Goal: Task Accomplishment & Management: Use online tool/utility

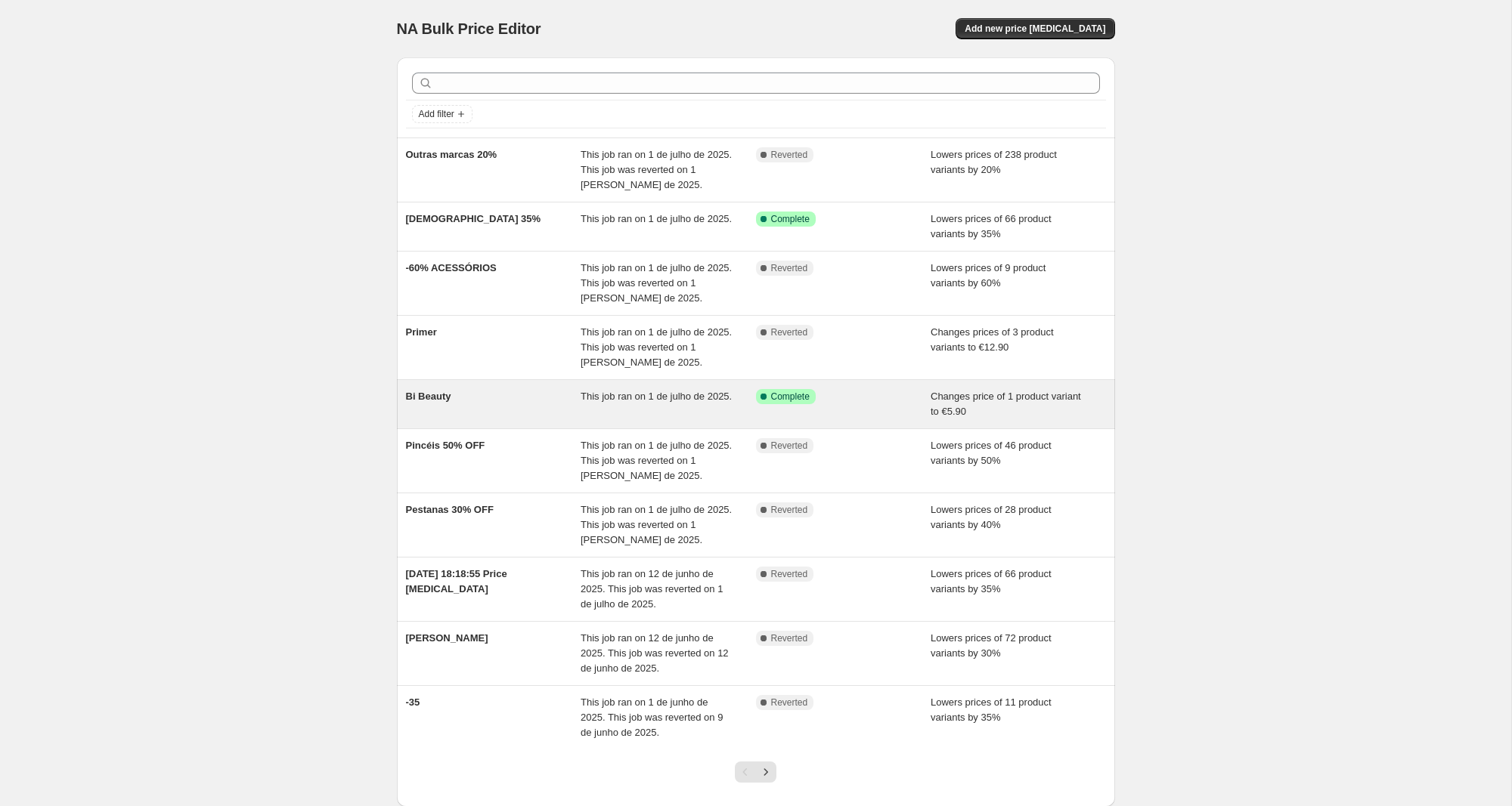
click at [760, 420] on div "Bi Beauty This job ran on 1 de julho de 2025. Success Complete Complete Changes…" at bounding box center [755, 404] width 718 height 48
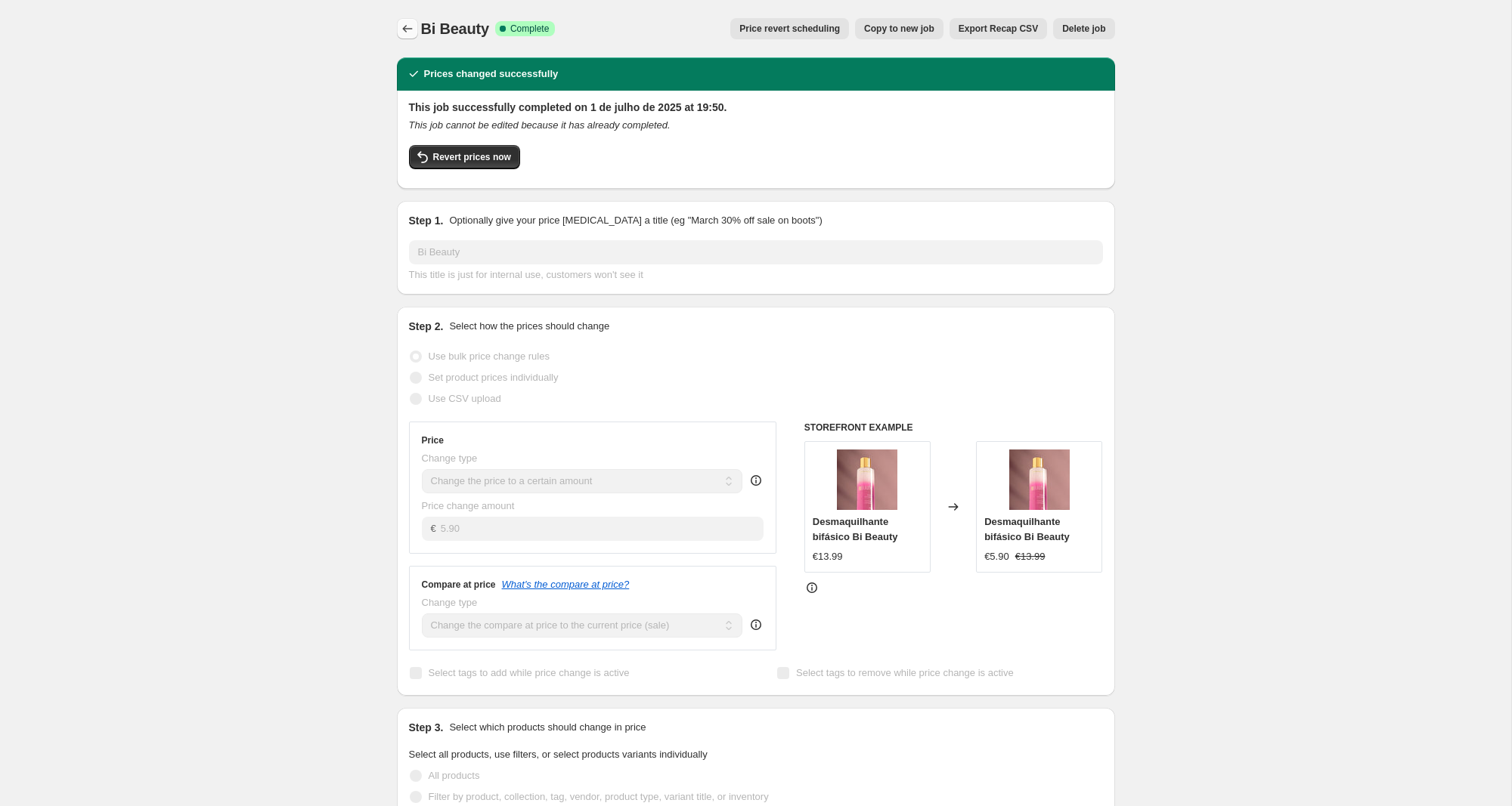
click at [398, 34] on button "Price change jobs" at bounding box center [407, 29] width 21 height 21
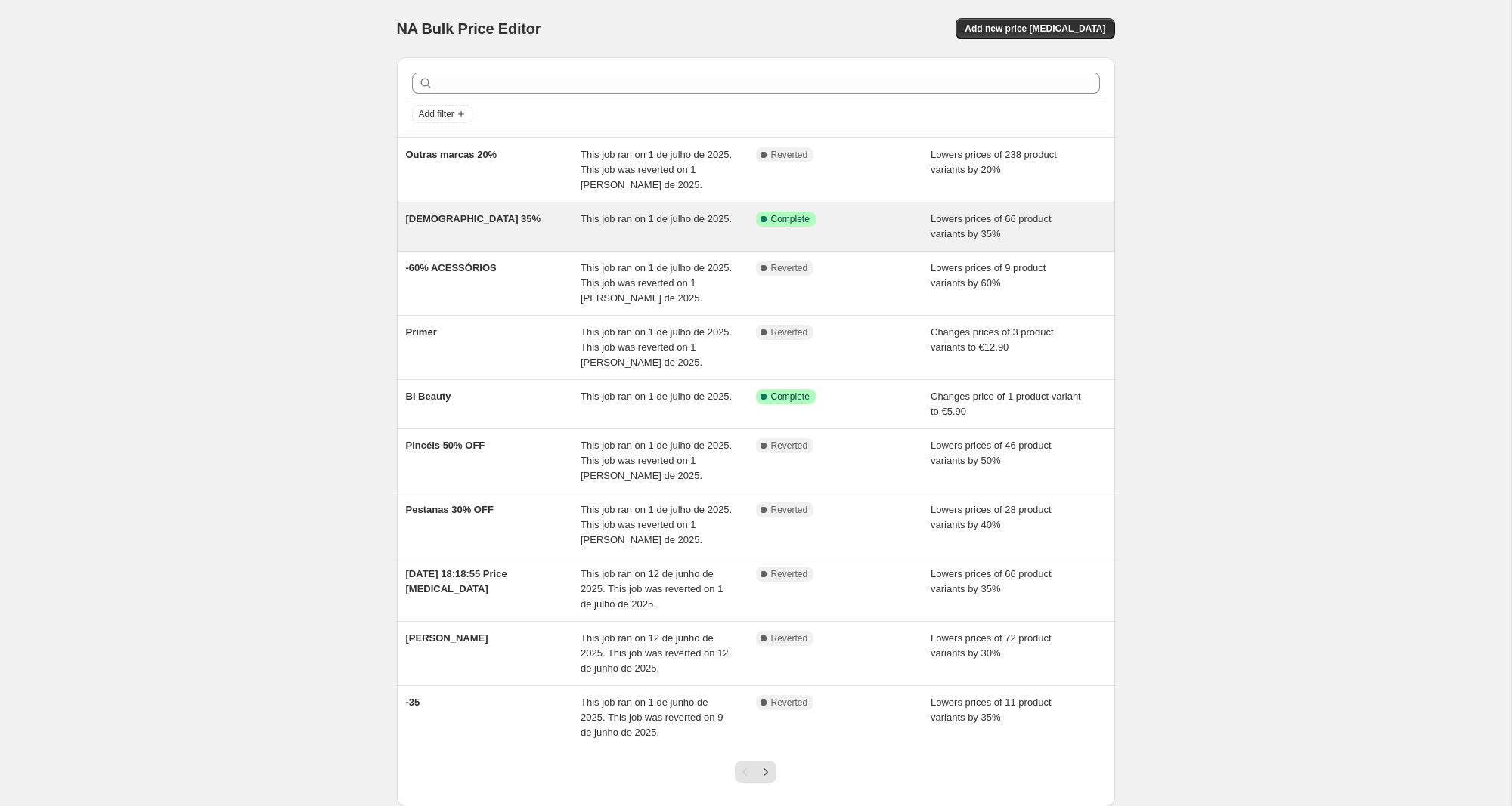
scroll to position [-1, 0]
click at [785, 229] on div "Success Complete Complete" at bounding box center [843, 227] width 175 height 30
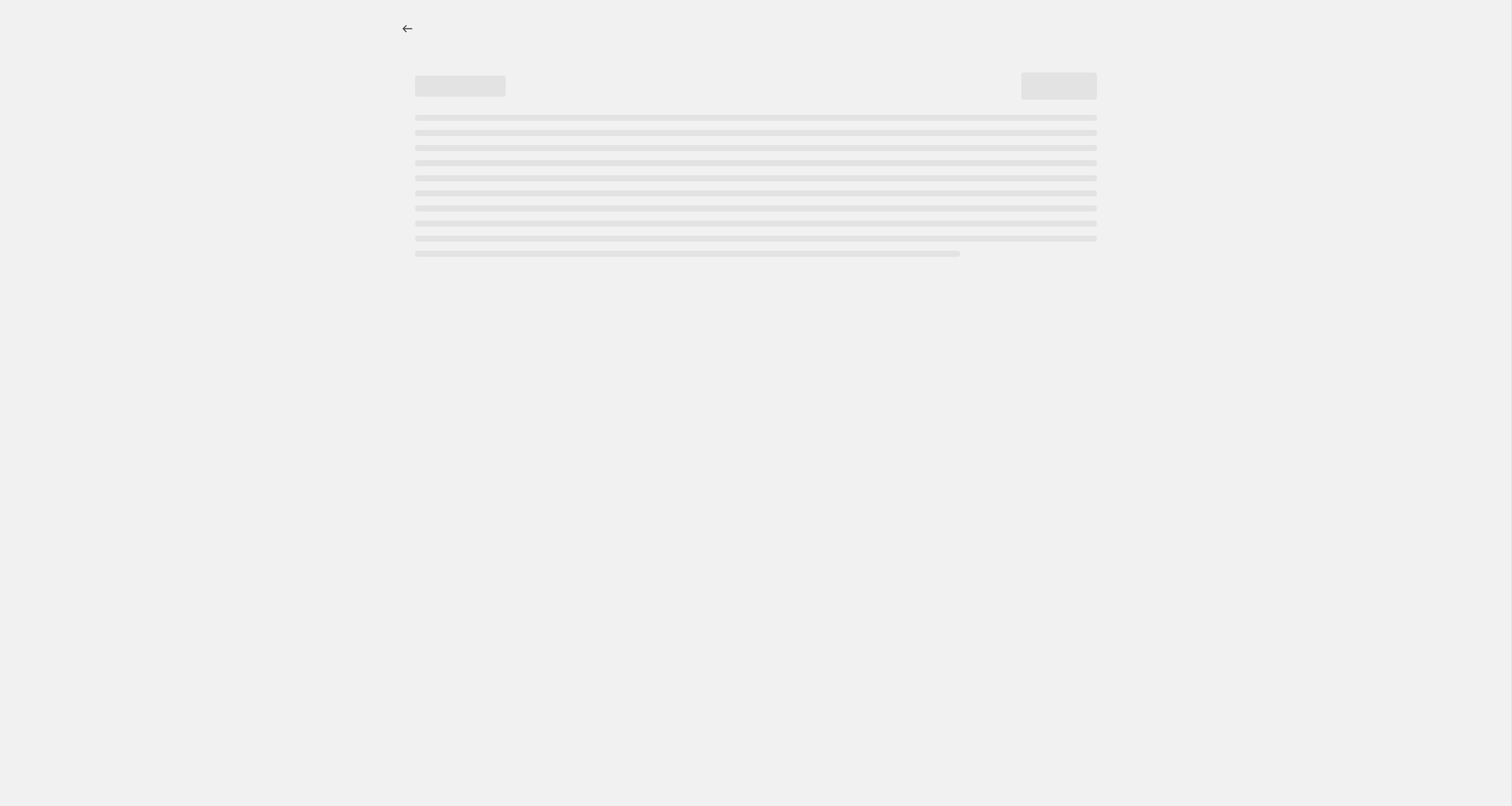
select select "percentage"
select select "vendor"
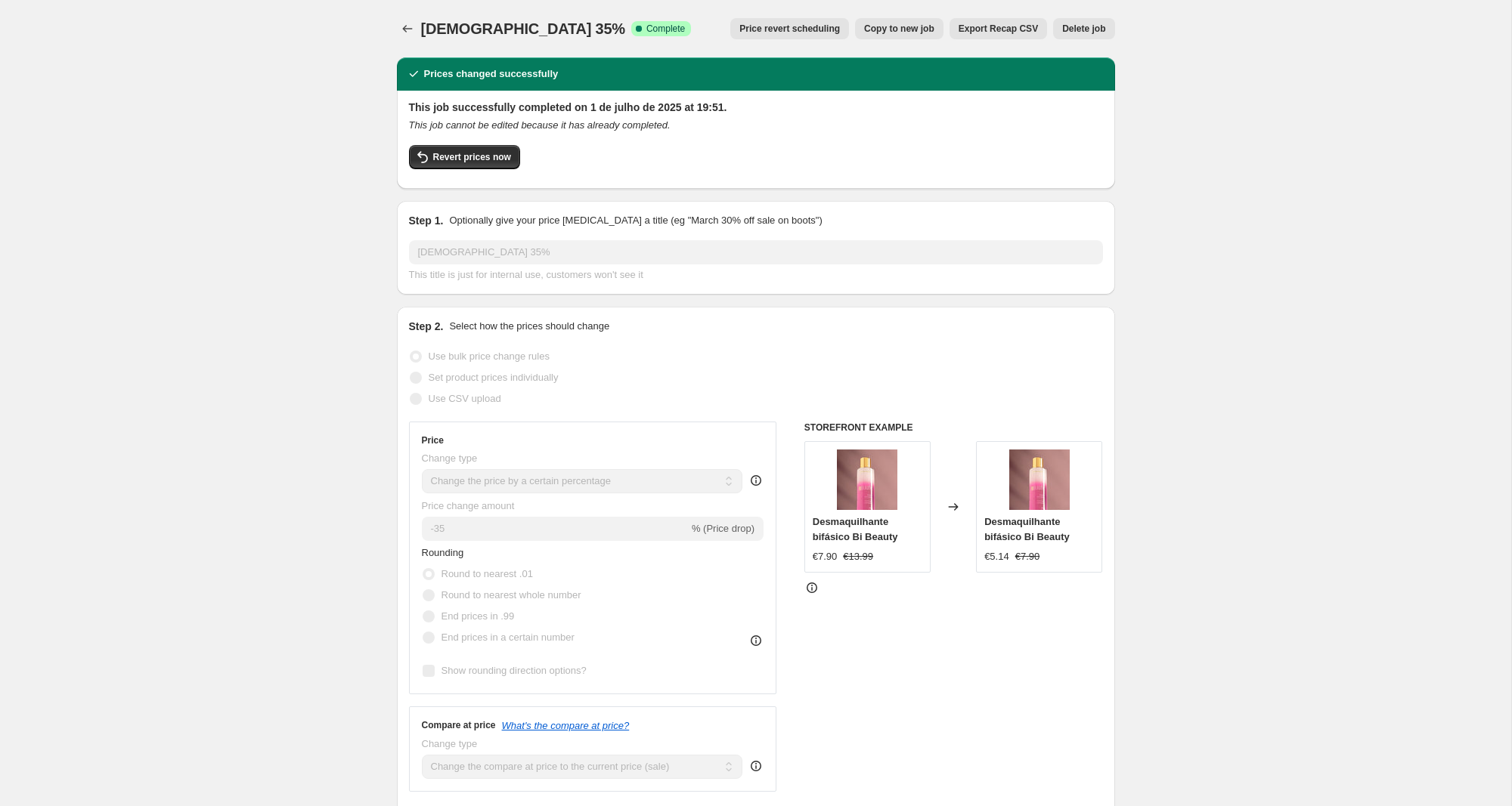
click at [1083, 31] on span "Delete job" at bounding box center [1083, 29] width 43 height 12
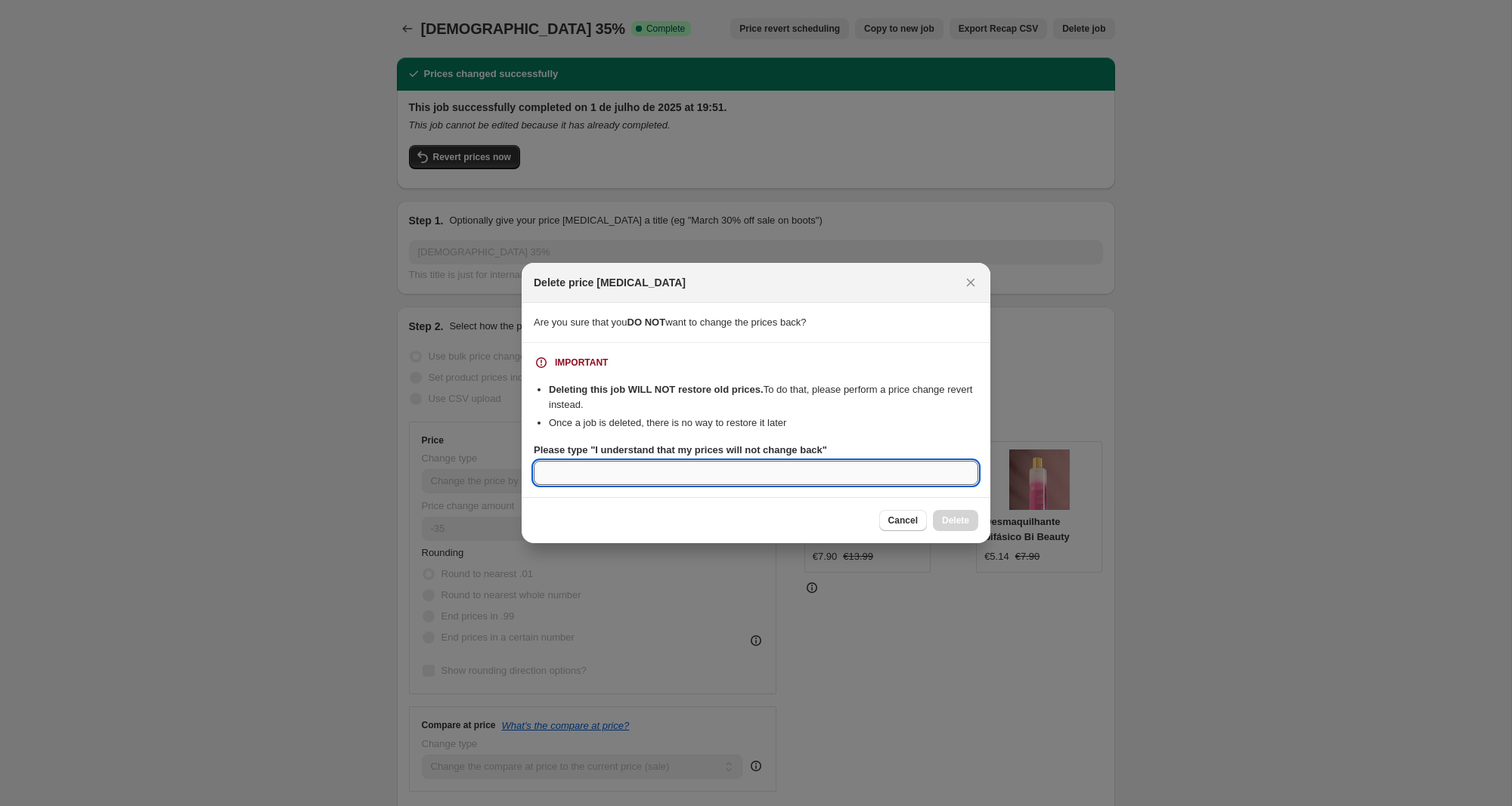
click at [766, 477] on input "Please type "I understand that my prices will not change back"" at bounding box center [756, 474] width 445 height 25
click at [980, 272] on div "Delete price [MEDICAL_DATA]" at bounding box center [755, 283] width 469 height 40
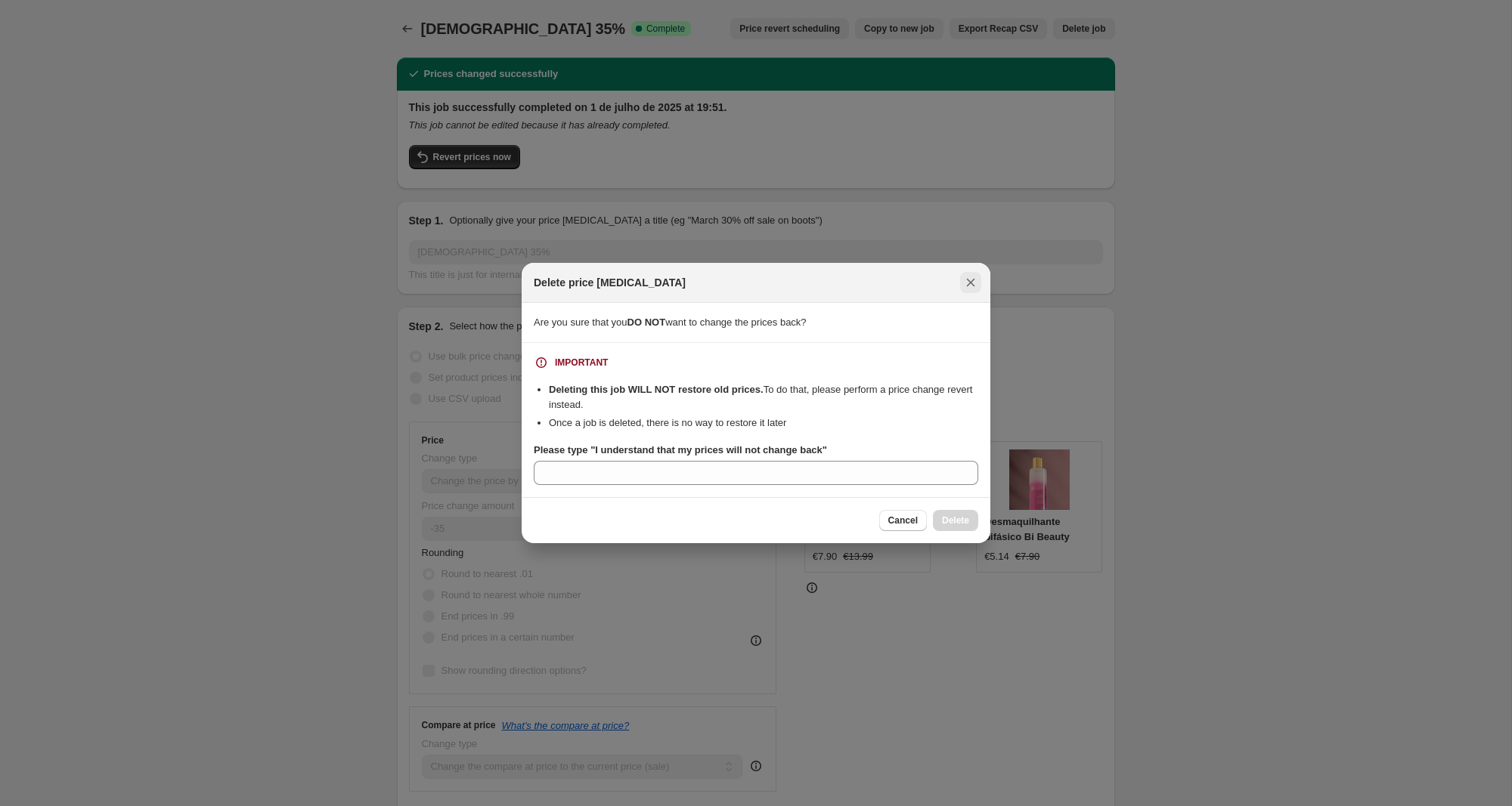
click at [971, 285] on icon "Close" at bounding box center [970, 282] width 15 height 15
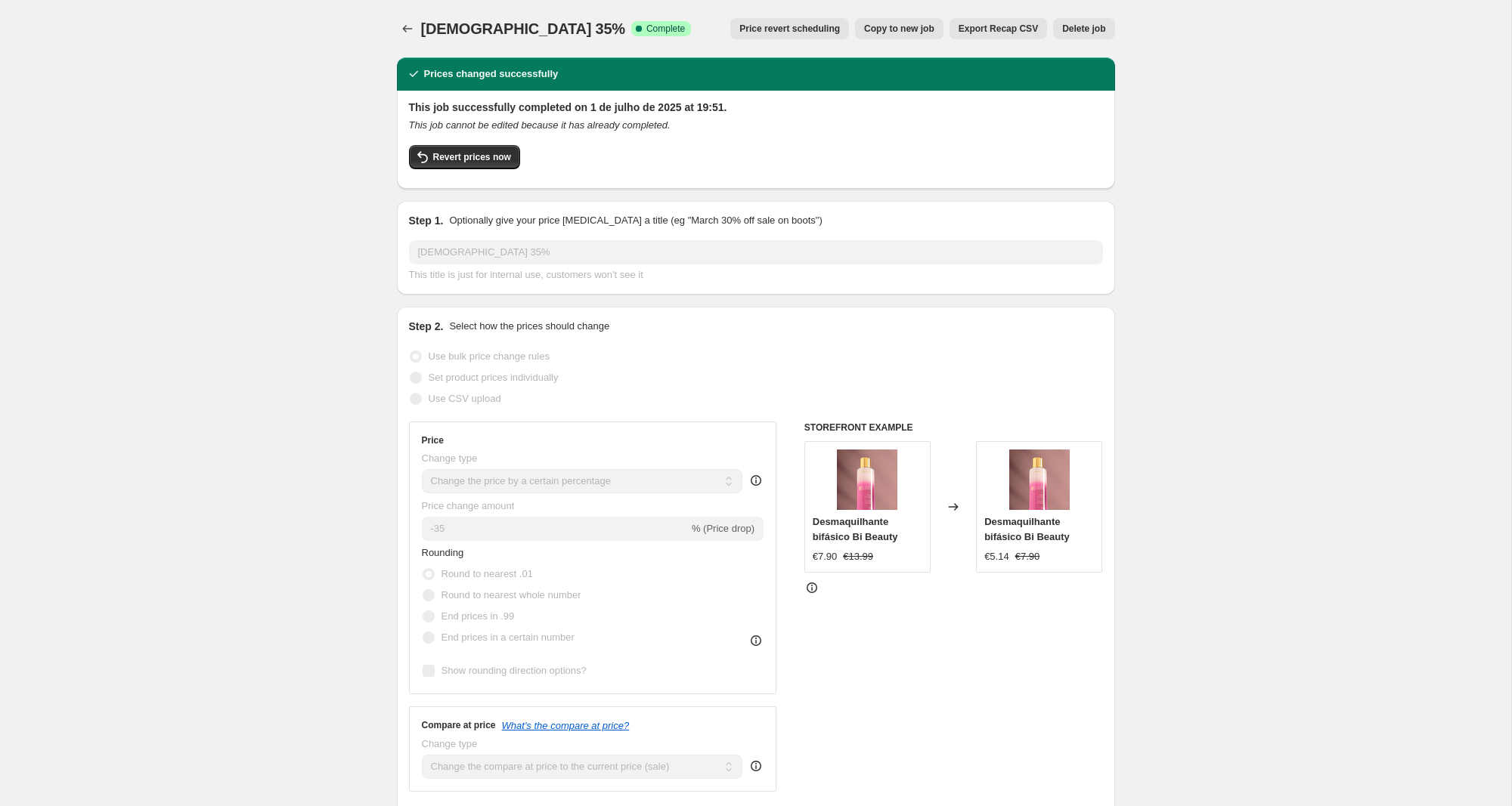
click at [1065, 27] on span "Delete job" at bounding box center [1083, 29] width 43 height 12
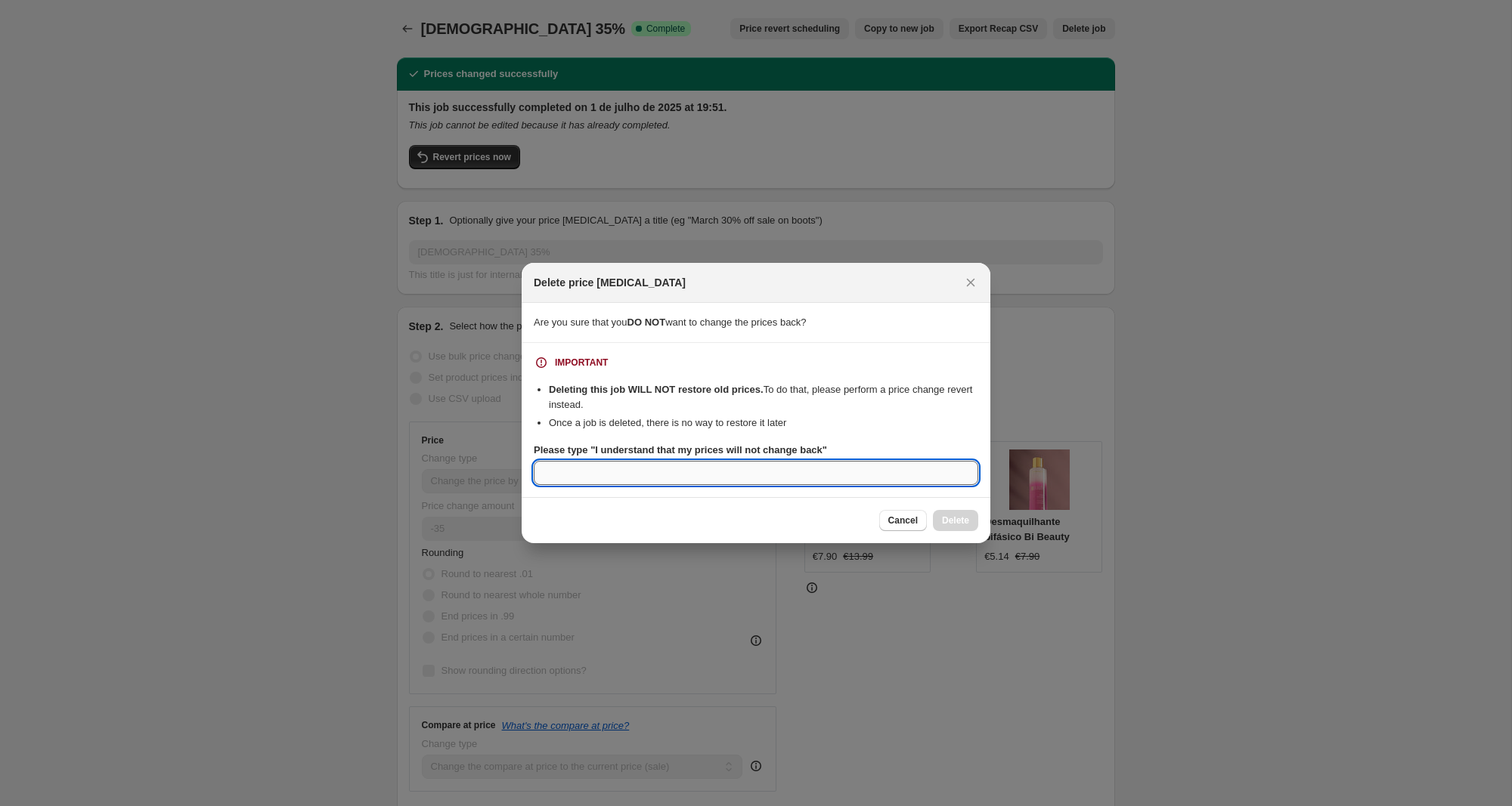
click at [672, 478] on input "Please type "I understand that my prices will not change back"" at bounding box center [756, 474] width 445 height 25
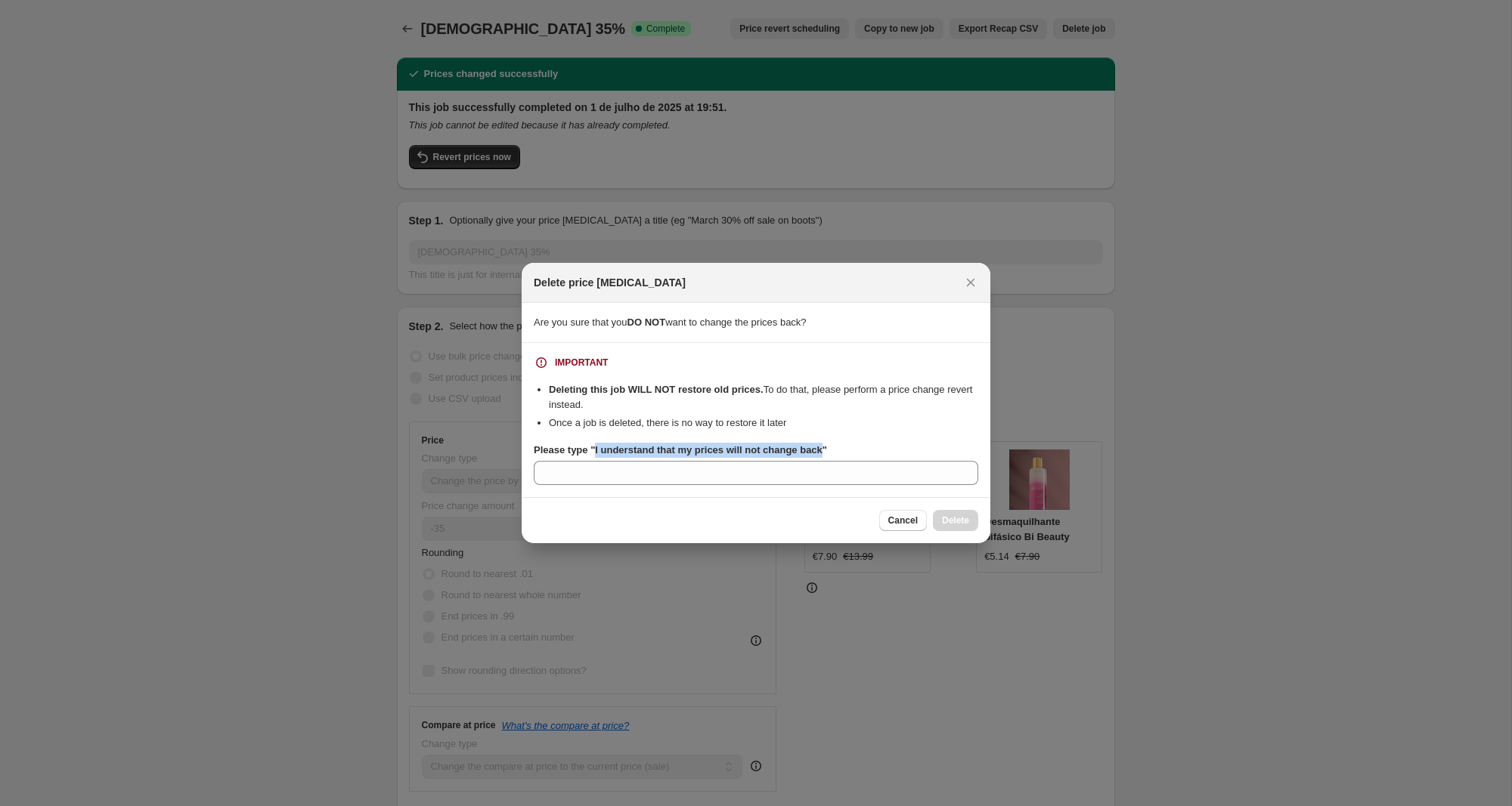
drag, startPoint x: 601, startPoint y: 452, endPoint x: 835, endPoint y: 451, distance: 234.0
click at [827, 451] on b "Please type "I understand that my prices will not change back"" at bounding box center [680, 450] width 294 height 11
click at [835, 461] on input "Please type "I understand that my prices will not change back"" at bounding box center [756, 474] width 445 height 25
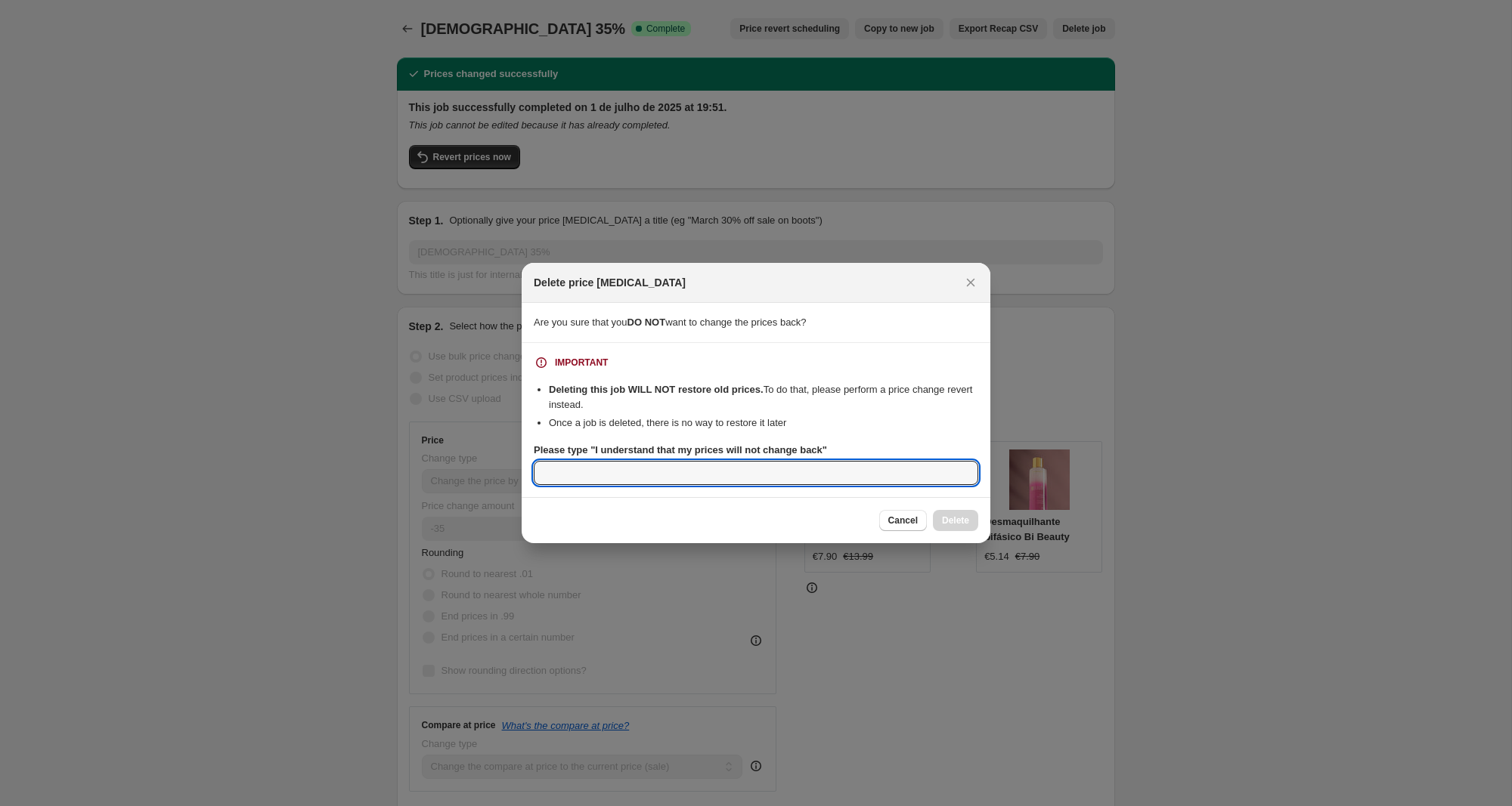
click at [827, 451] on b "Please type "I understand that my prices will not change back"" at bounding box center [680, 450] width 294 height 11
click at [835, 461] on input "Please type "I understand that my prices will not change back"" at bounding box center [756, 474] width 445 height 25
click at [827, 451] on b "Please type "I understand that my prices will not change back"" at bounding box center [680, 450] width 294 height 11
click at [835, 461] on input "Please type "I understand that my prices will not change back"" at bounding box center [756, 474] width 445 height 25
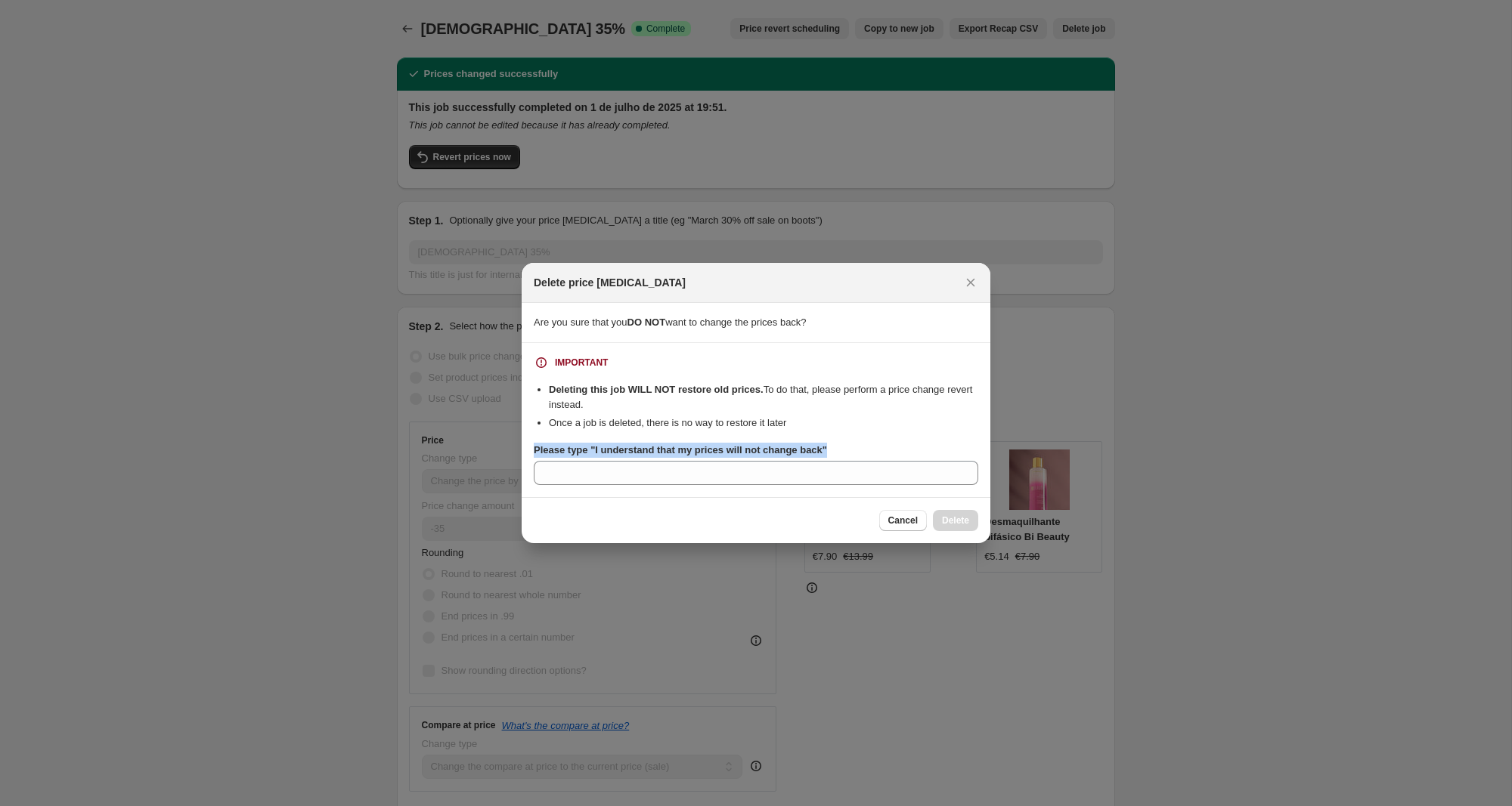
click at [827, 450] on b "Please type "I understand that my prices will not change back"" at bounding box center [680, 450] width 294 height 11
click at [828, 461] on input "Please type "I understand that my prices will not change back"" at bounding box center [756, 474] width 445 height 25
click at [827, 451] on b "Please type "I understand that my prices will not change back"" at bounding box center [680, 450] width 294 height 11
click at [829, 461] on input "Please type "I understand that my prices will not change back"" at bounding box center [756, 474] width 445 height 25
drag, startPoint x: 832, startPoint y: 450, endPoint x: 598, endPoint y: 455, distance: 234.1
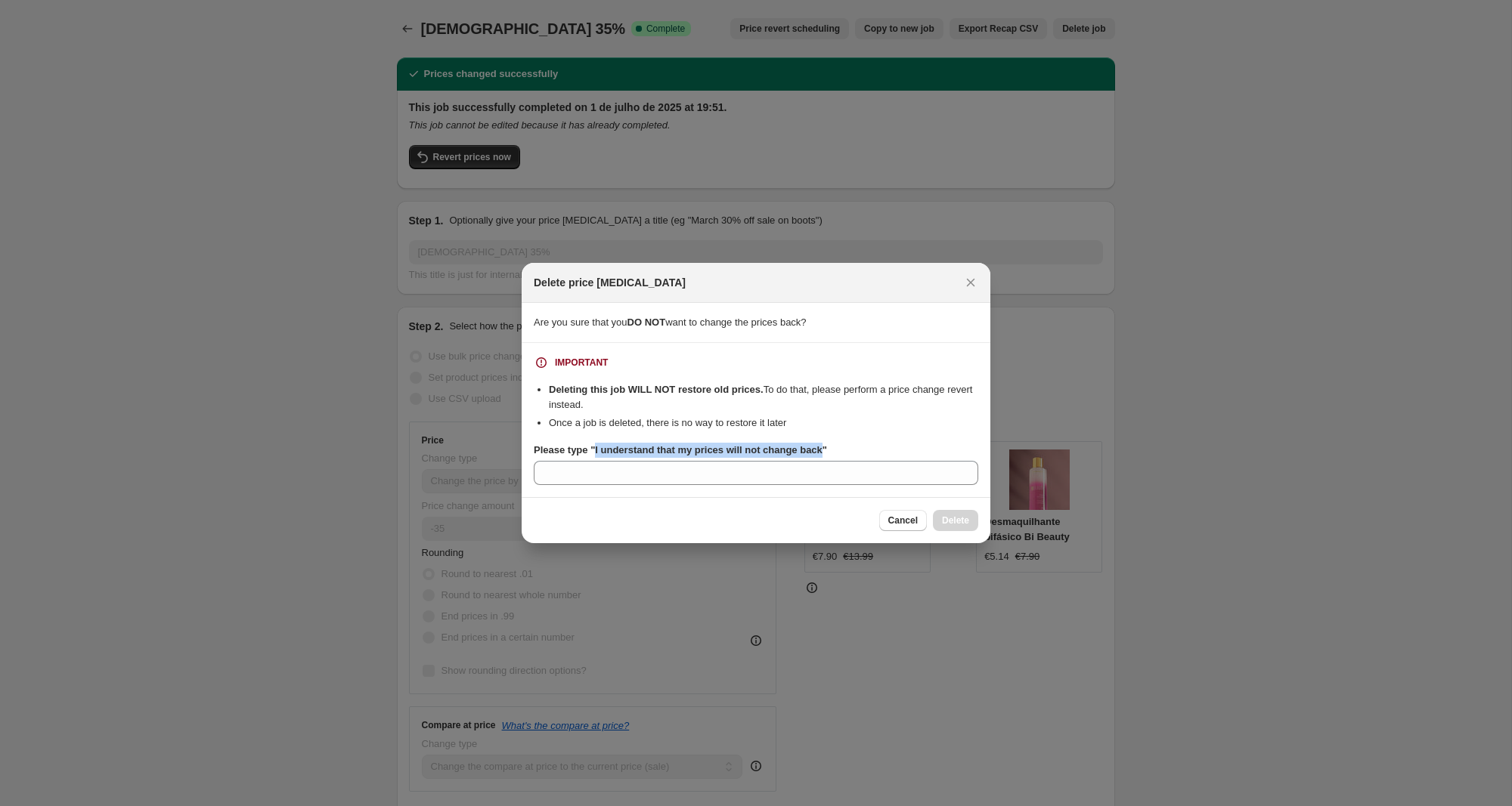
click at [598, 455] on b "Please type "I understand that my prices will not change back"" at bounding box center [680, 450] width 294 height 11
click at [598, 461] on input "Please type "I understand that my prices will not change back"" at bounding box center [756, 474] width 445 height 25
click at [600, 450] on b "Please type "I understand that my prices will not change back"" at bounding box center [680, 450] width 294 height 11
click at [600, 461] on input "Please type "I understand that my prices will not change back"" at bounding box center [756, 474] width 445 height 25
drag, startPoint x: 600, startPoint y: 451, endPoint x: 644, endPoint y: 441, distance: 45.1
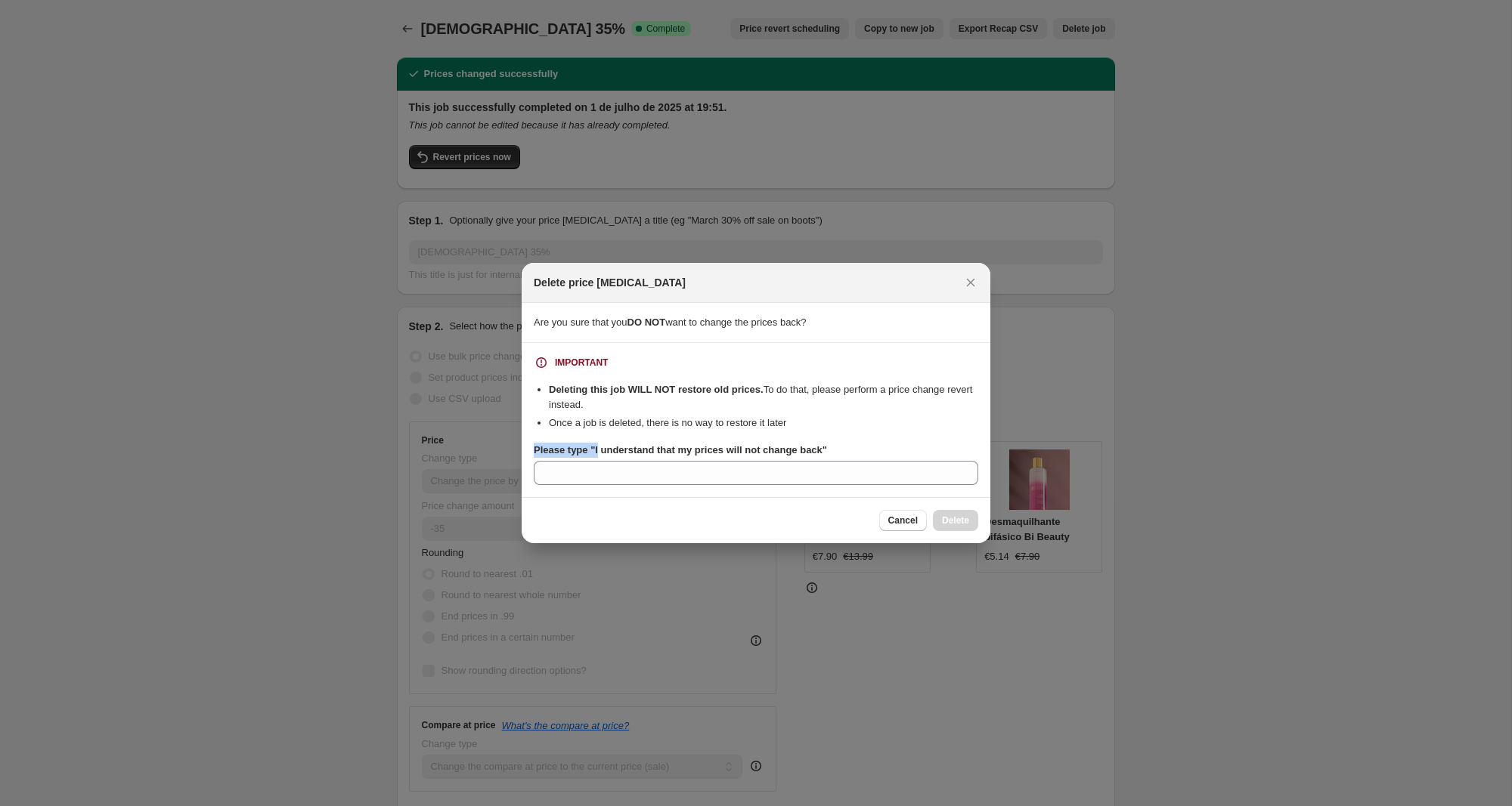
click at [661, 441] on div "IMPORTANT Deleting this job WILL NOT restore old prices. To do that, please per…" at bounding box center [756, 420] width 445 height 130
click at [604, 450] on b "Please type "I understand that my prices will not change back"" at bounding box center [680, 450] width 294 height 11
click at [604, 461] on input "Please type "I understand that my prices will not change back"" at bounding box center [756, 474] width 445 height 25
copy b "I understand that my prices will not change back"
drag, startPoint x: 597, startPoint y: 450, endPoint x: 837, endPoint y: 455, distance: 240.1
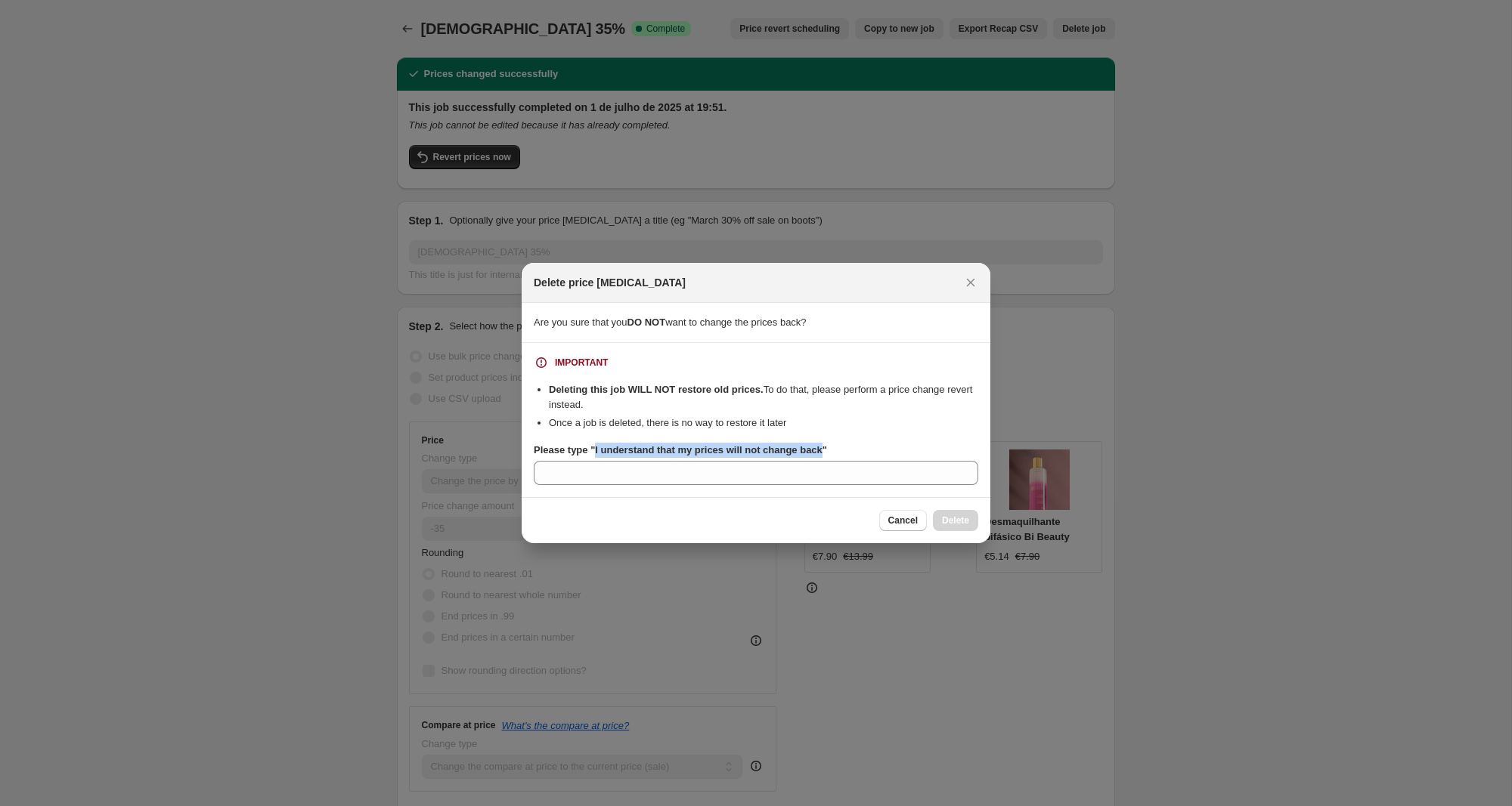
click at [827, 455] on b "Please type "I understand that my prices will not change back"" at bounding box center [680, 450] width 294 height 11
click at [837, 461] on input "Please type "I understand that my prices will not change back"" at bounding box center [756, 474] width 445 height 25
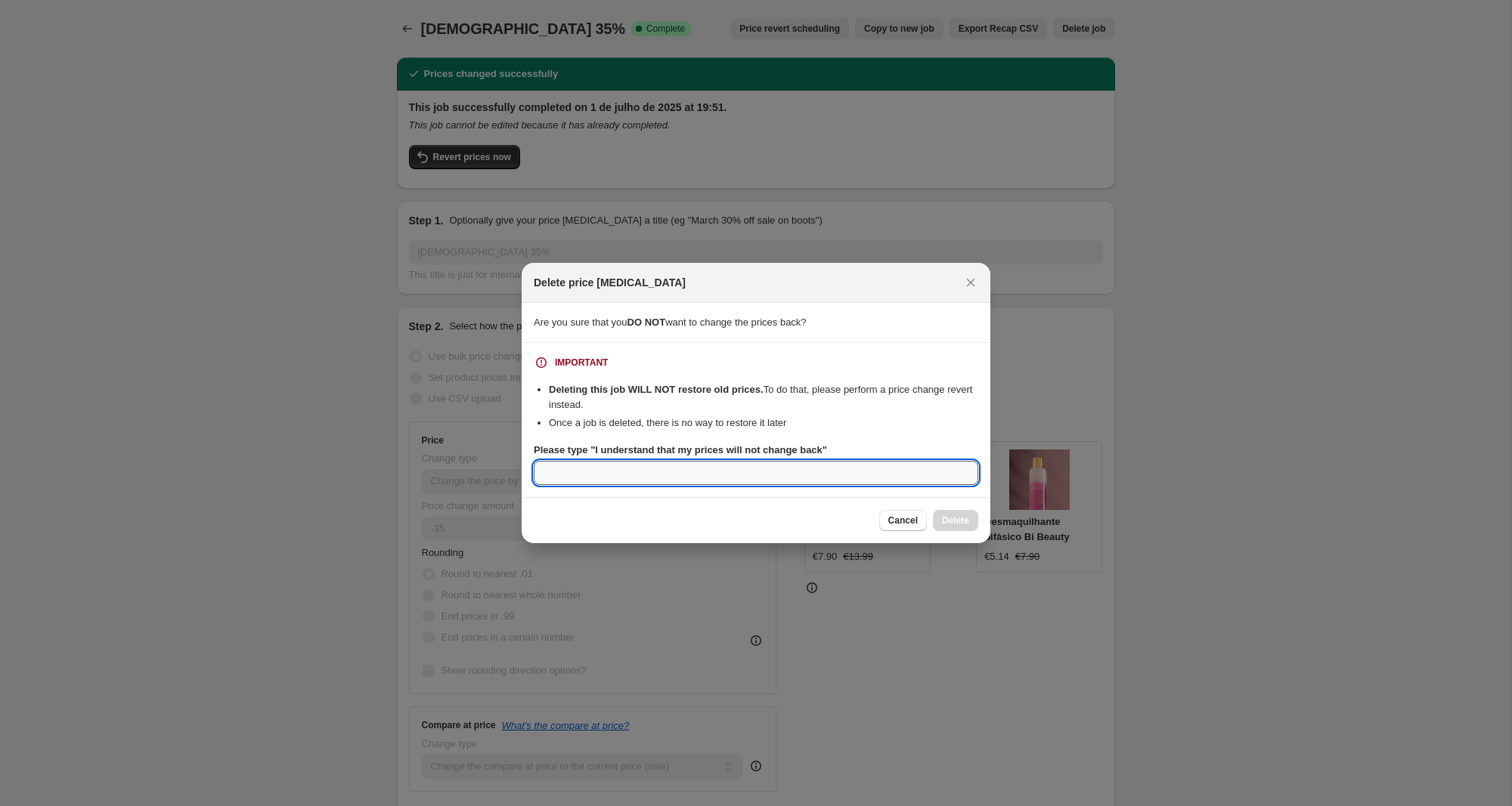
click at [828, 461] on div "Please type "I understand that my prices will not change back"" at bounding box center [756, 464] width 445 height 42
click at [822, 467] on input "Please type "I understand that my prices will not change back"" at bounding box center [756, 474] width 445 height 25
paste input "I understand that my prices will not change back"
type input "I understand that my prices will not change back"
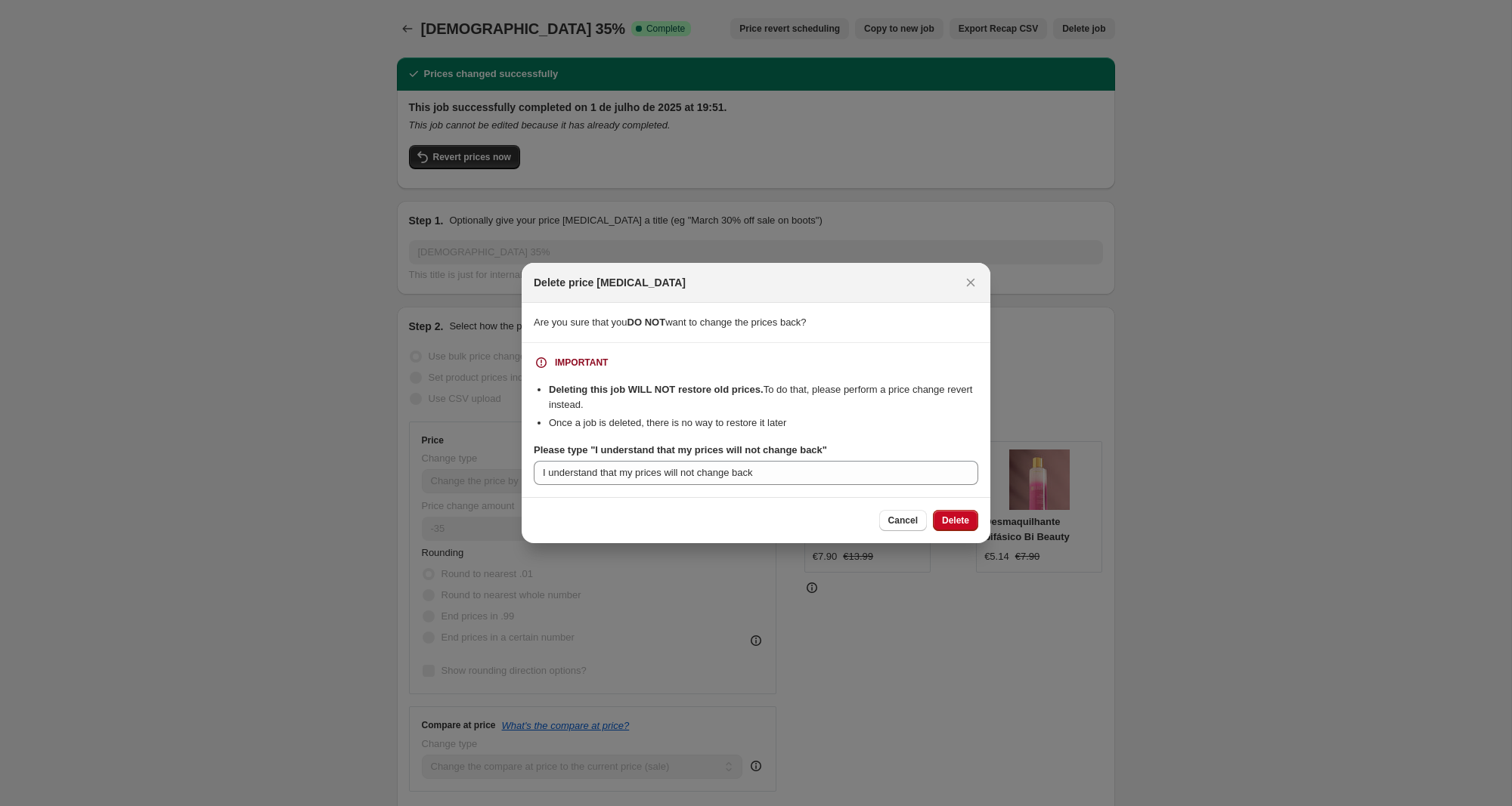
click at [943, 516] on span "Delete" at bounding box center [955, 521] width 27 height 12
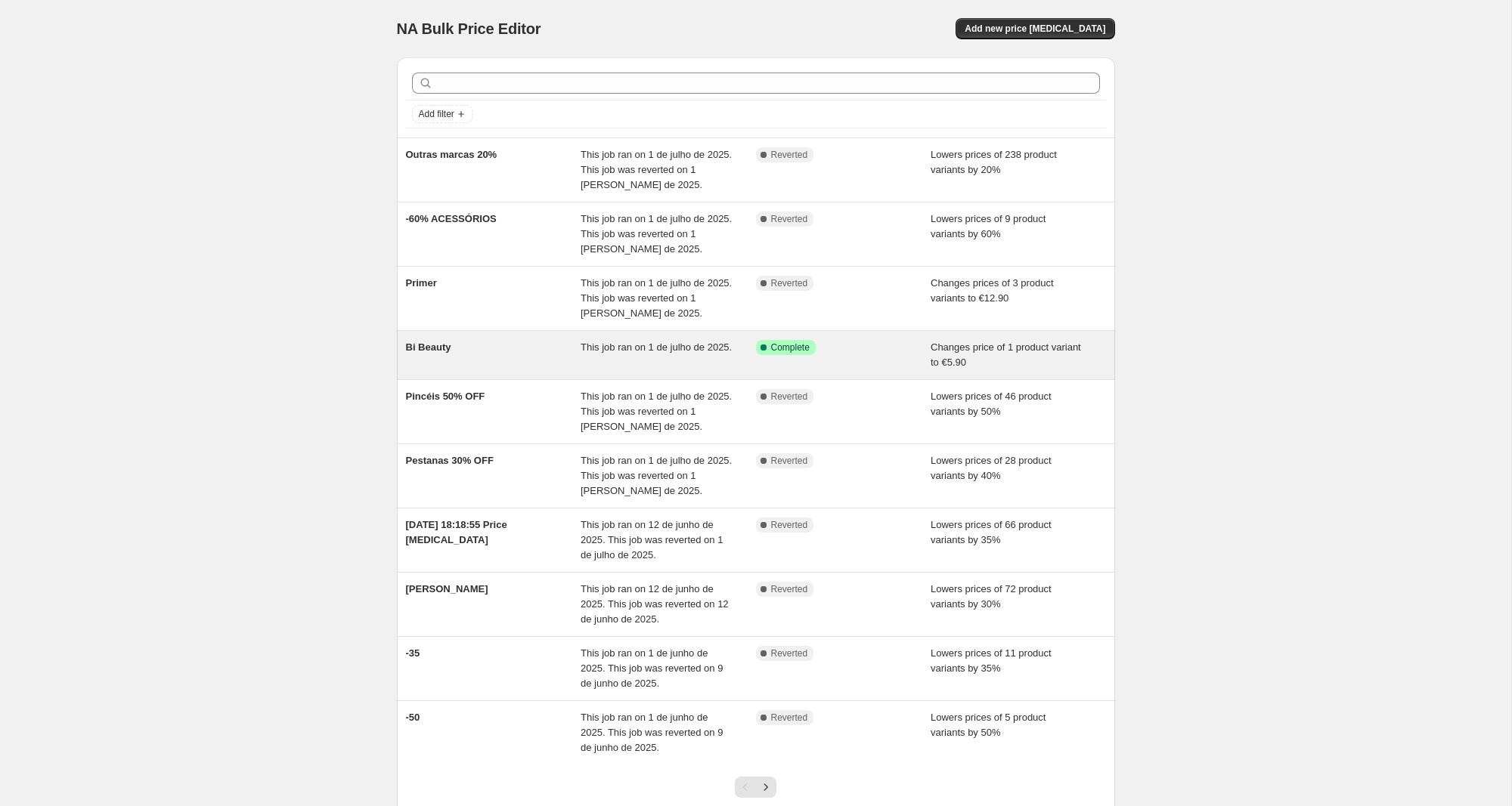
click at [738, 357] on div "This job ran on 1 de julho de 2025." at bounding box center [667, 355] width 175 height 30
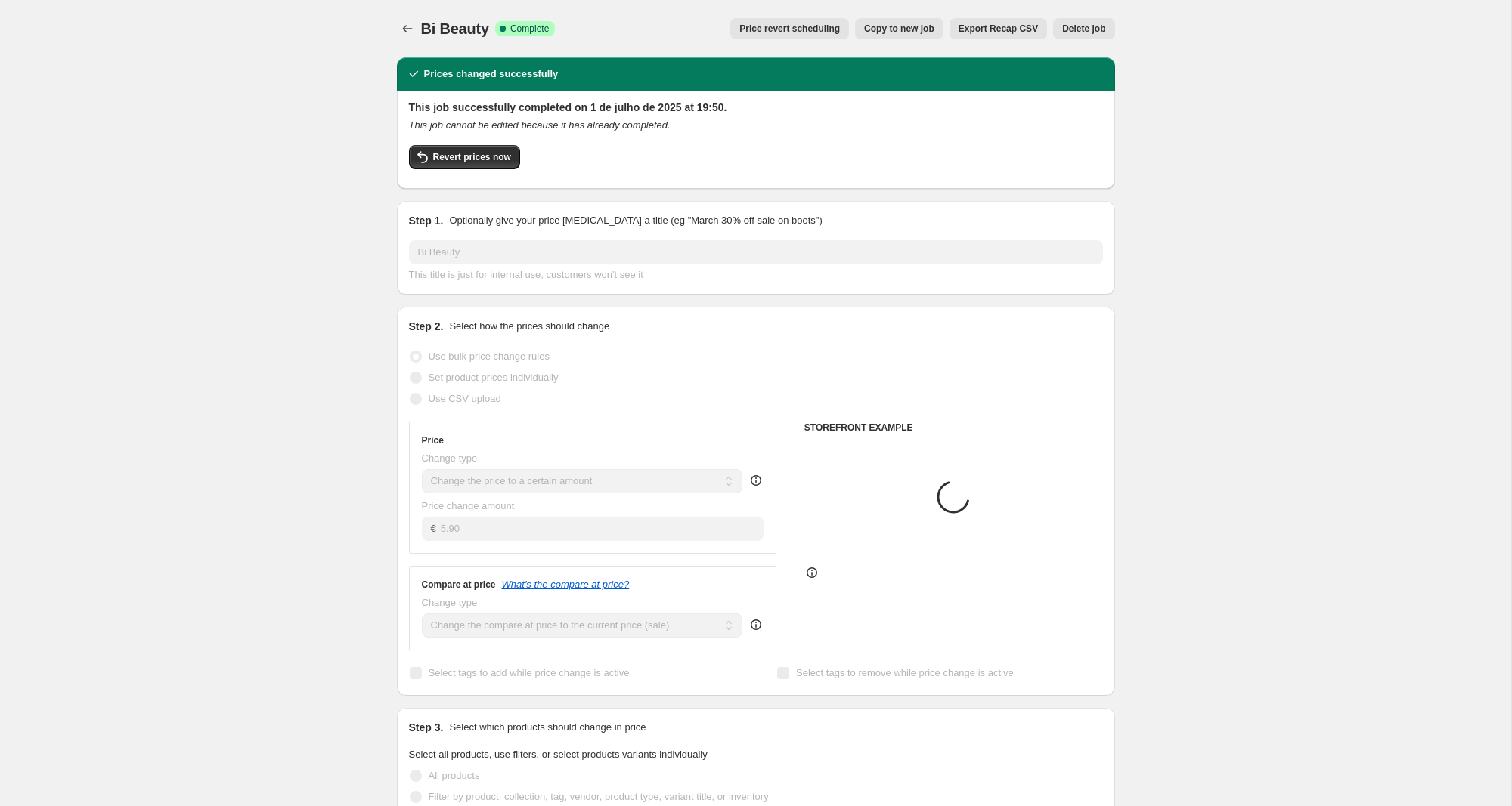
click at [1053, 32] on button "Delete job" at bounding box center [1084, 29] width 62 height 21
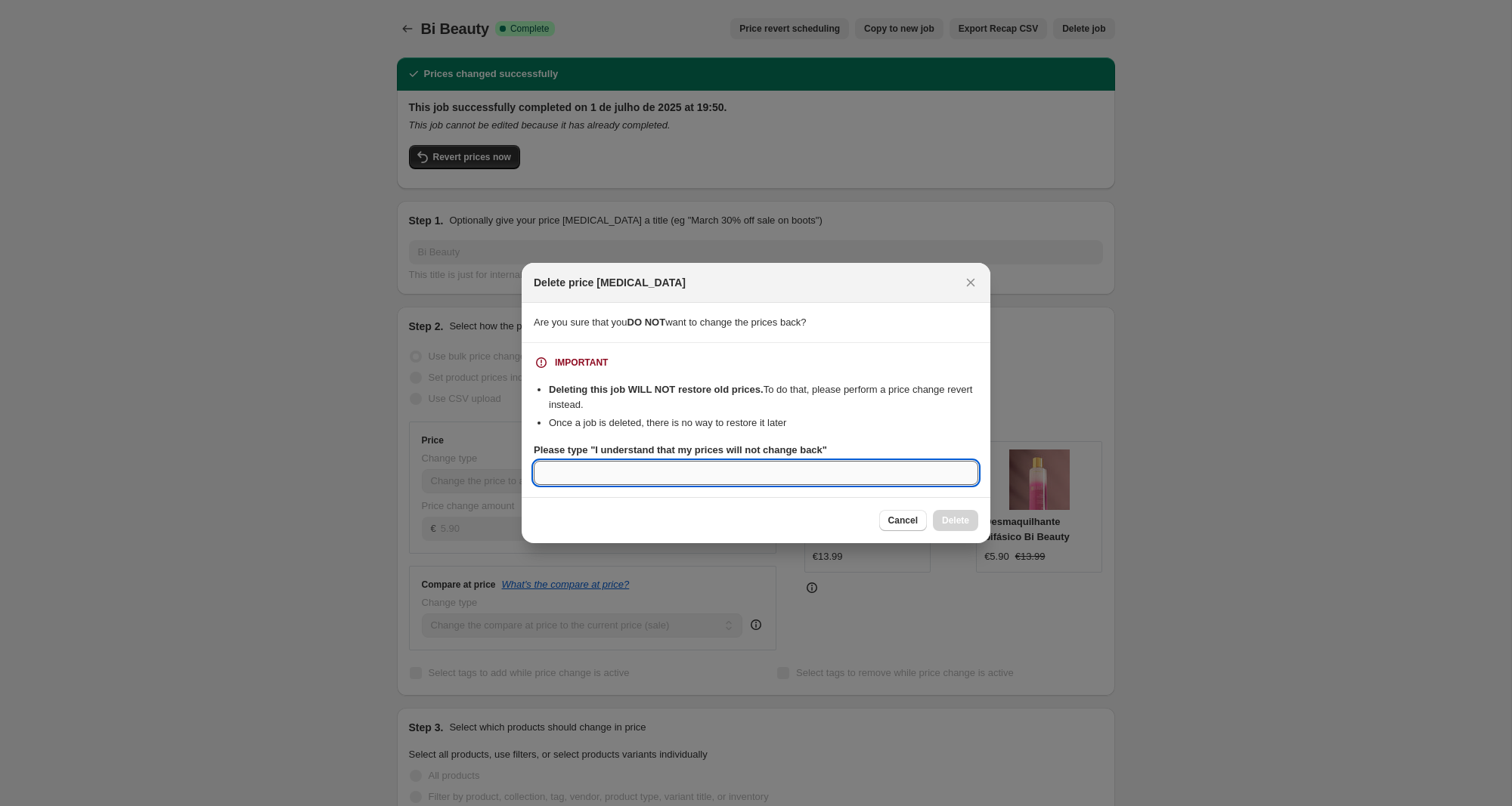
click at [675, 468] on input "Please type "I understand that my prices will not change back"" at bounding box center [756, 474] width 445 height 25
paste input "I understand that my prices will not change back"
type input "I understand that my prices will not change back"
click at [964, 521] on span "Delete" at bounding box center [955, 521] width 27 height 12
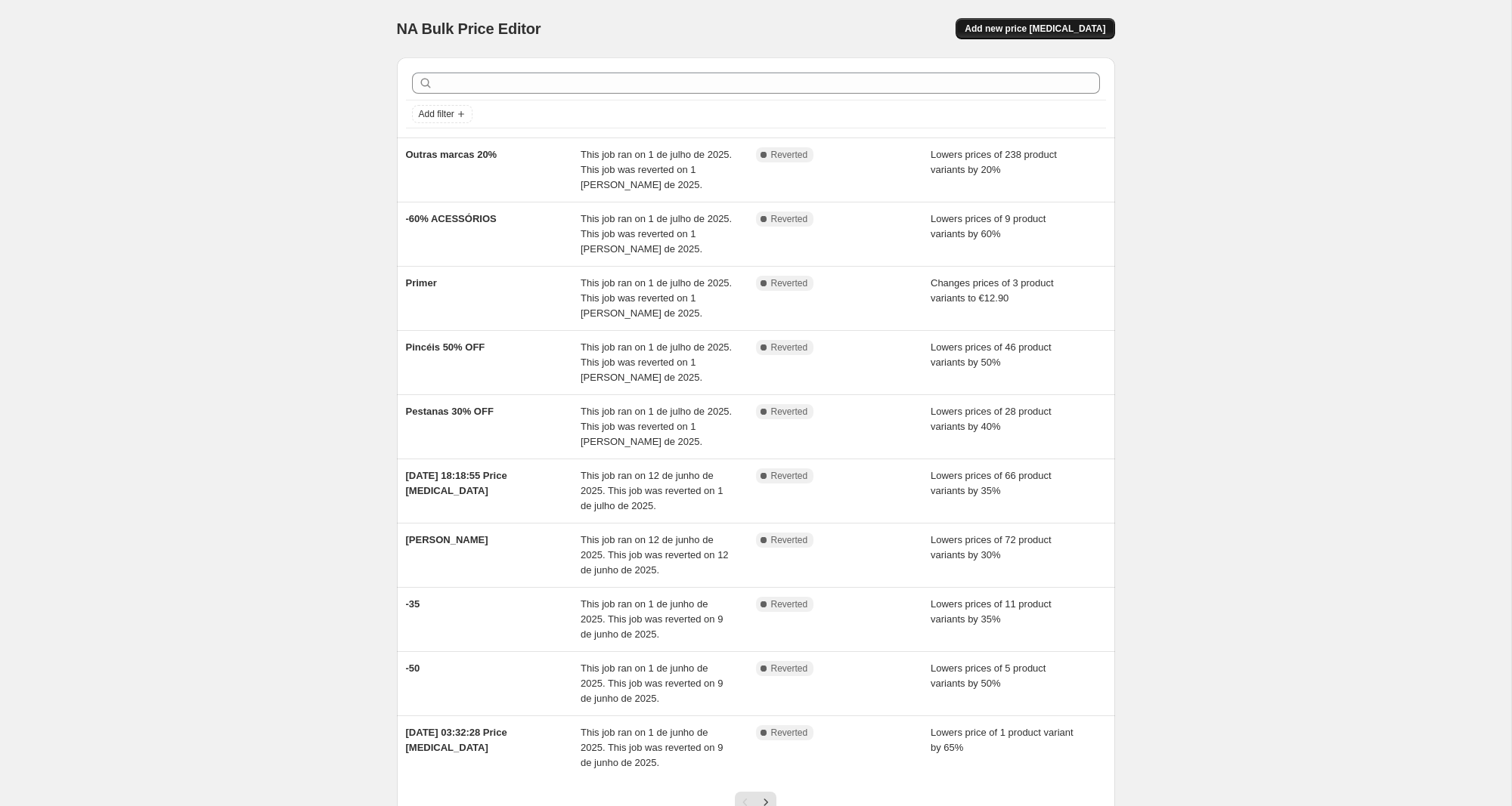
click at [1060, 25] on span "Add new price [MEDICAL_DATA]" at bounding box center [1035, 29] width 141 height 12
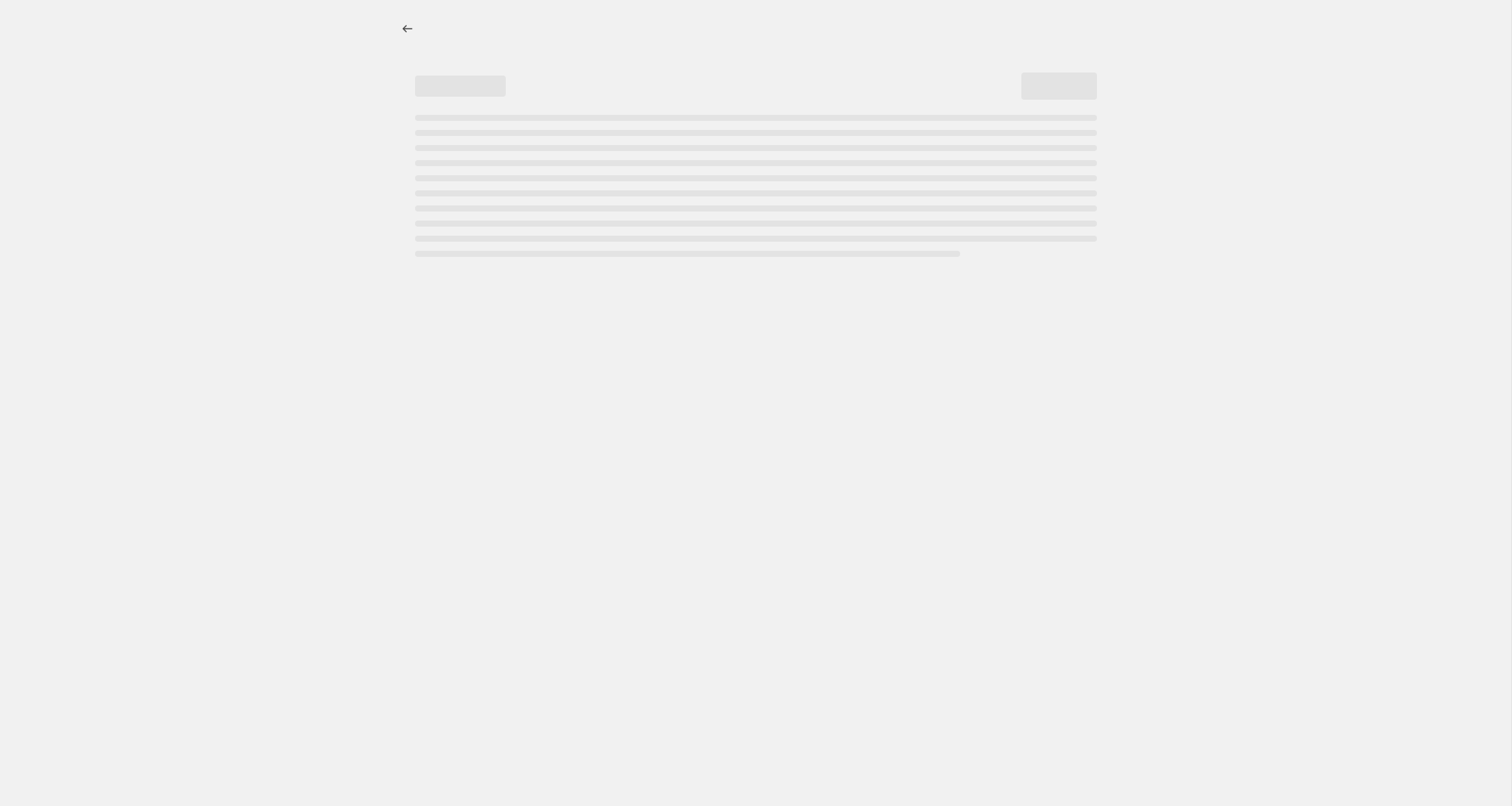
select select "percentage"
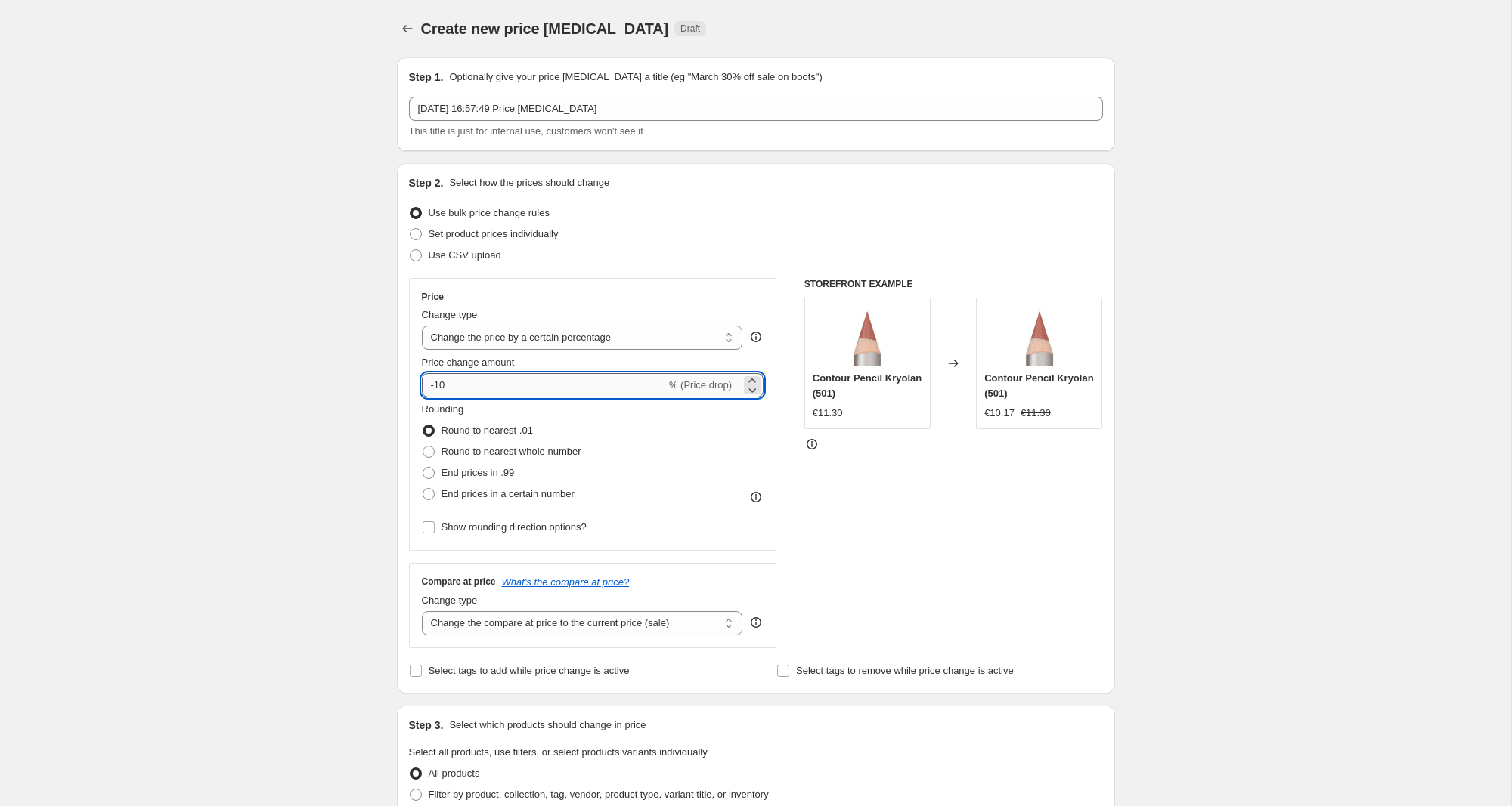
click at [472, 386] on input "-10" at bounding box center [544, 386] width 244 height 25
type input "-1"
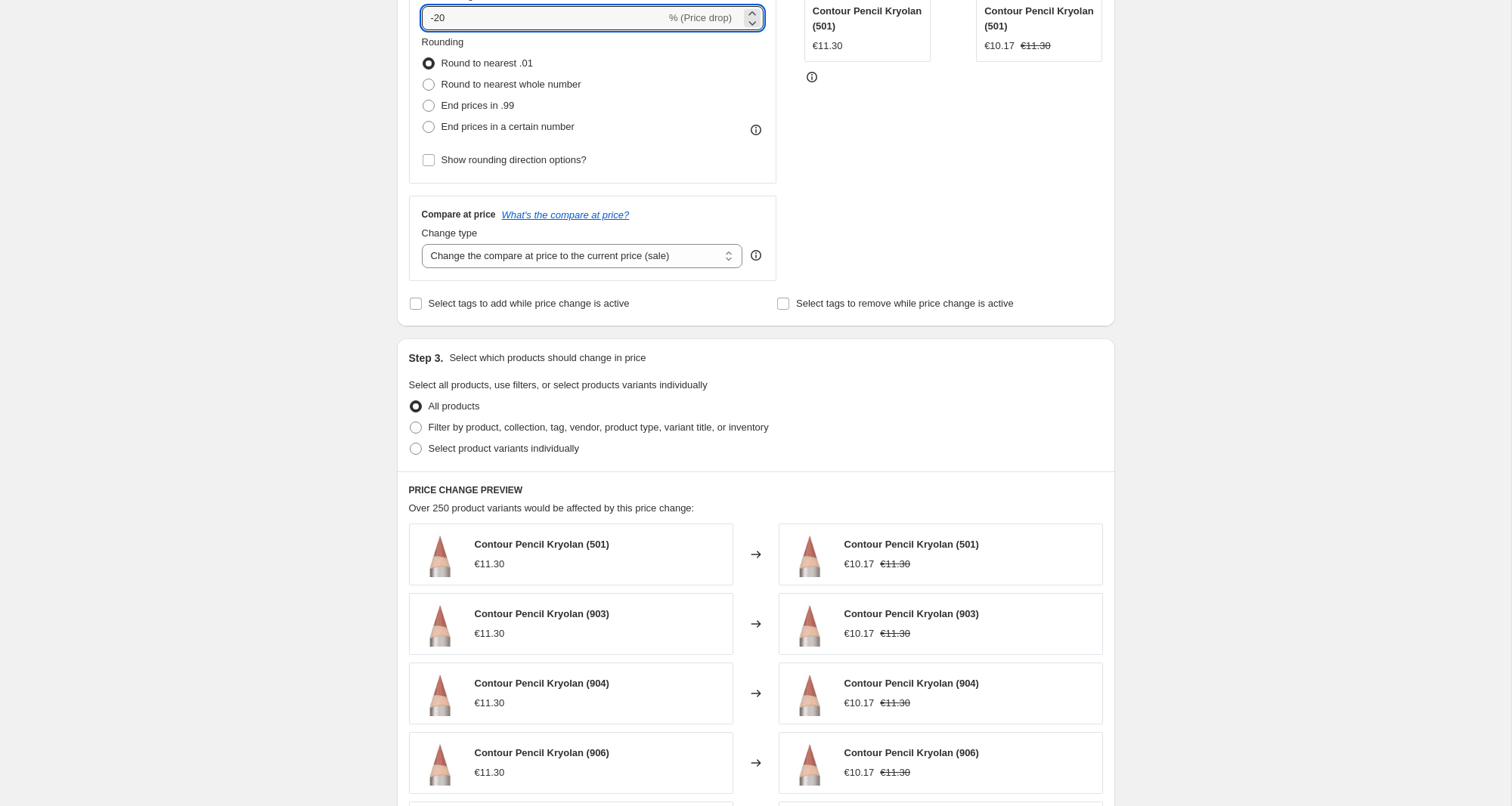
scroll to position [432, 0]
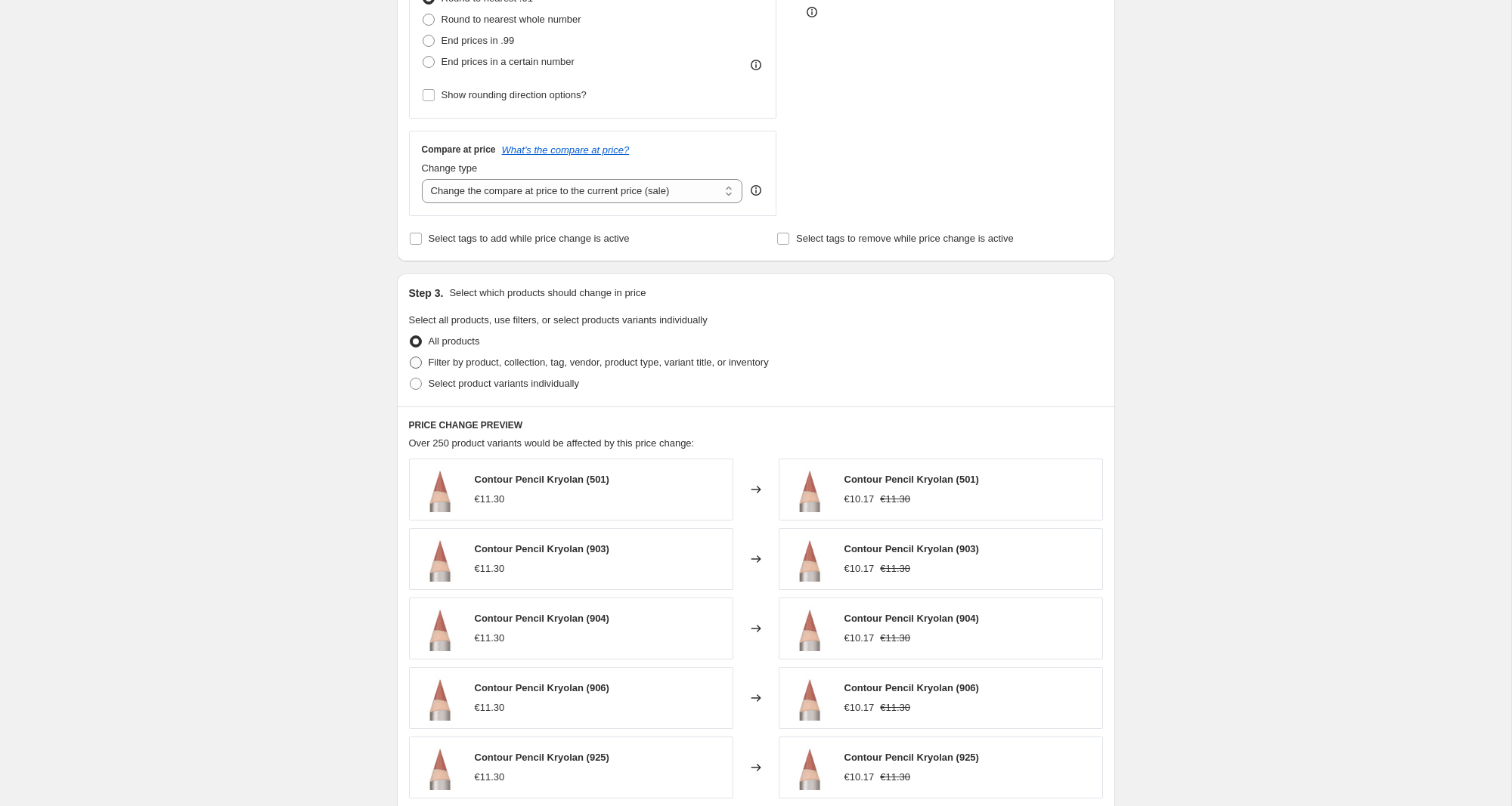
type input "-20"
click at [476, 361] on span "Filter by product, collection, tag, vendor, product type, variant title, or inv…" at bounding box center [599, 362] width 340 height 11
click at [411, 358] on input "Filter by product, collection, tag, vendor, product type, variant title, or inv…" at bounding box center [410, 357] width 1 height 1
radio input "true"
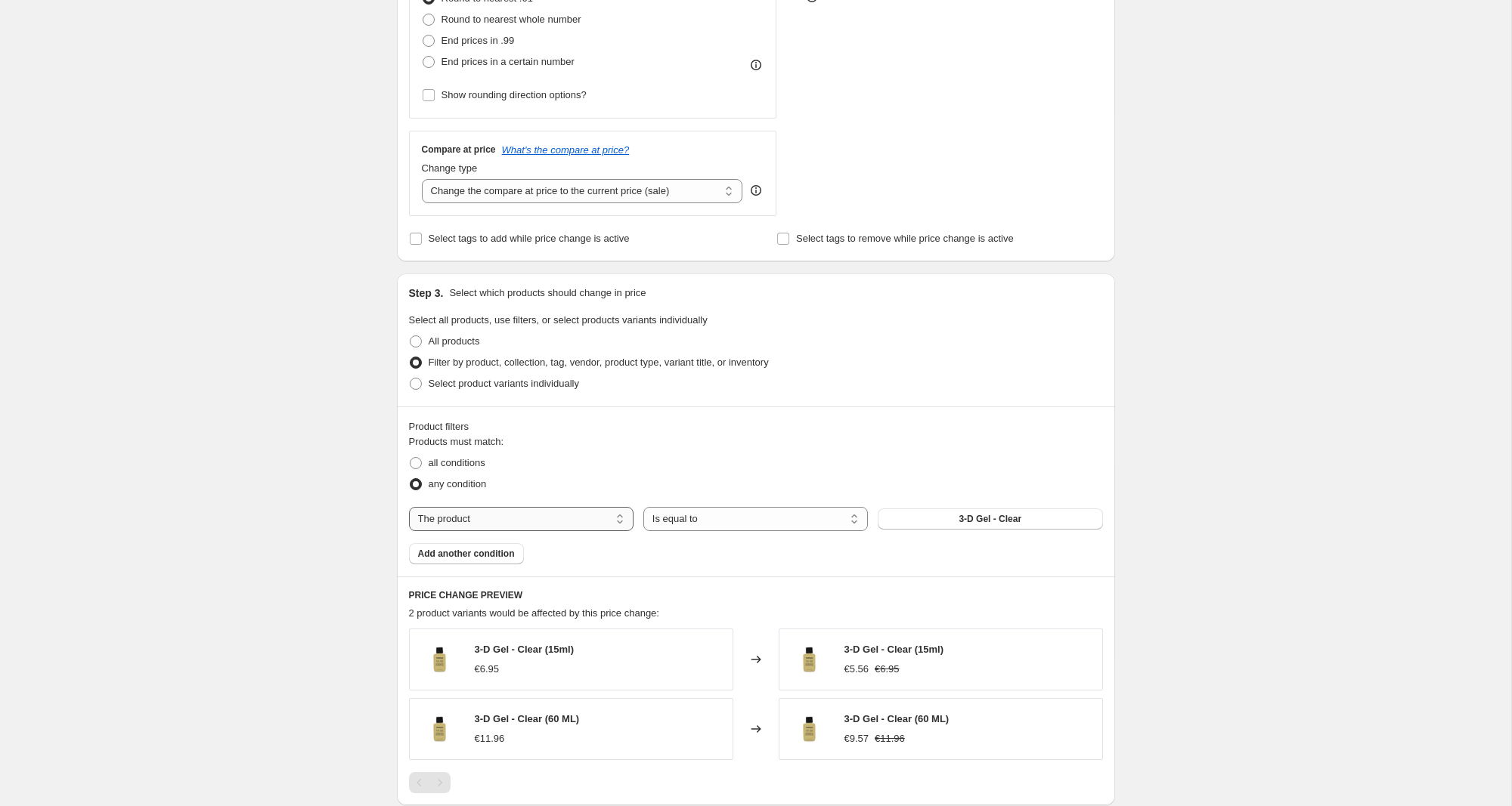
select select "collection"
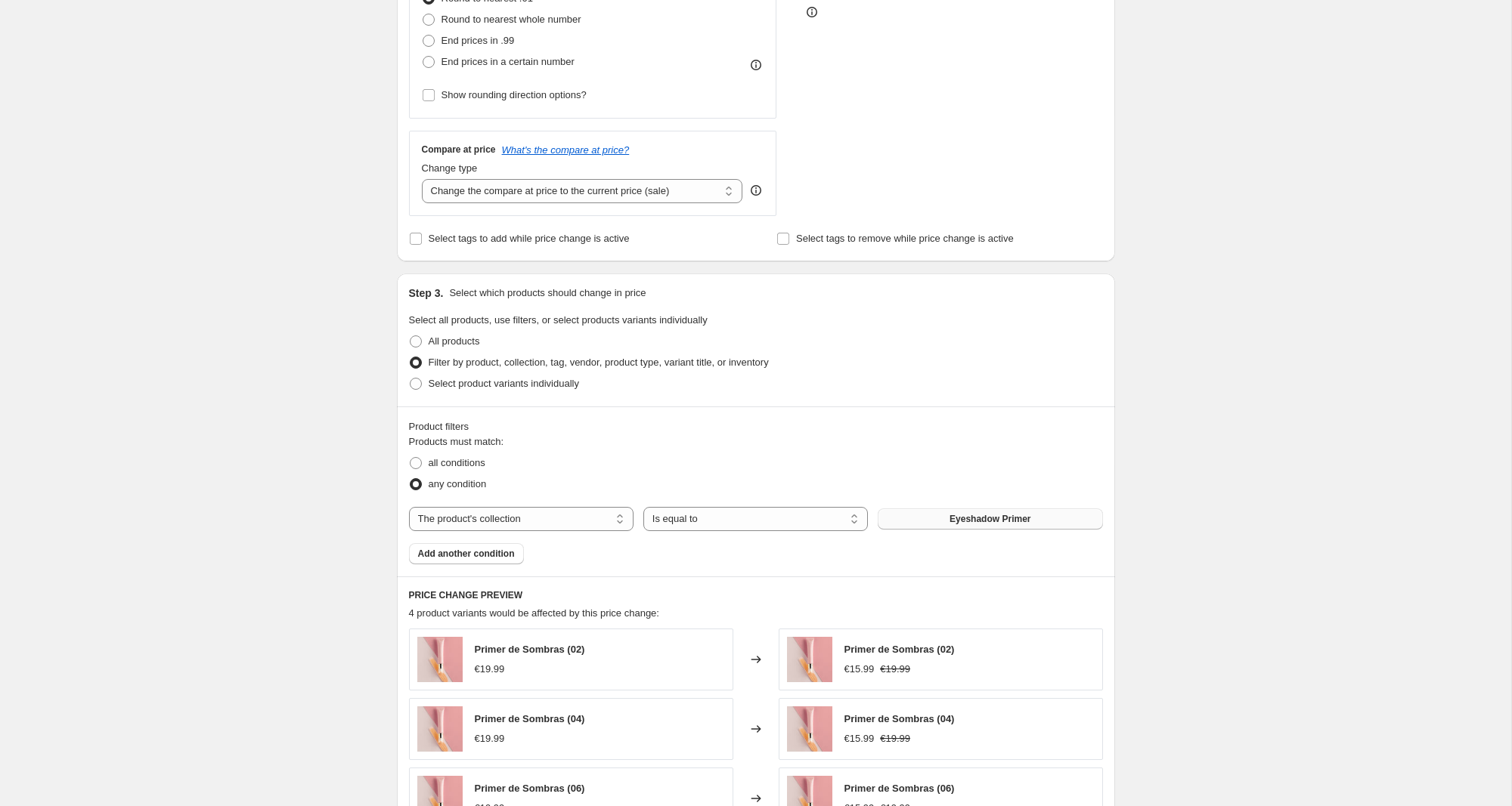
click at [962, 521] on span "Eyeshadow Primer" at bounding box center [990, 519] width 81 height 12
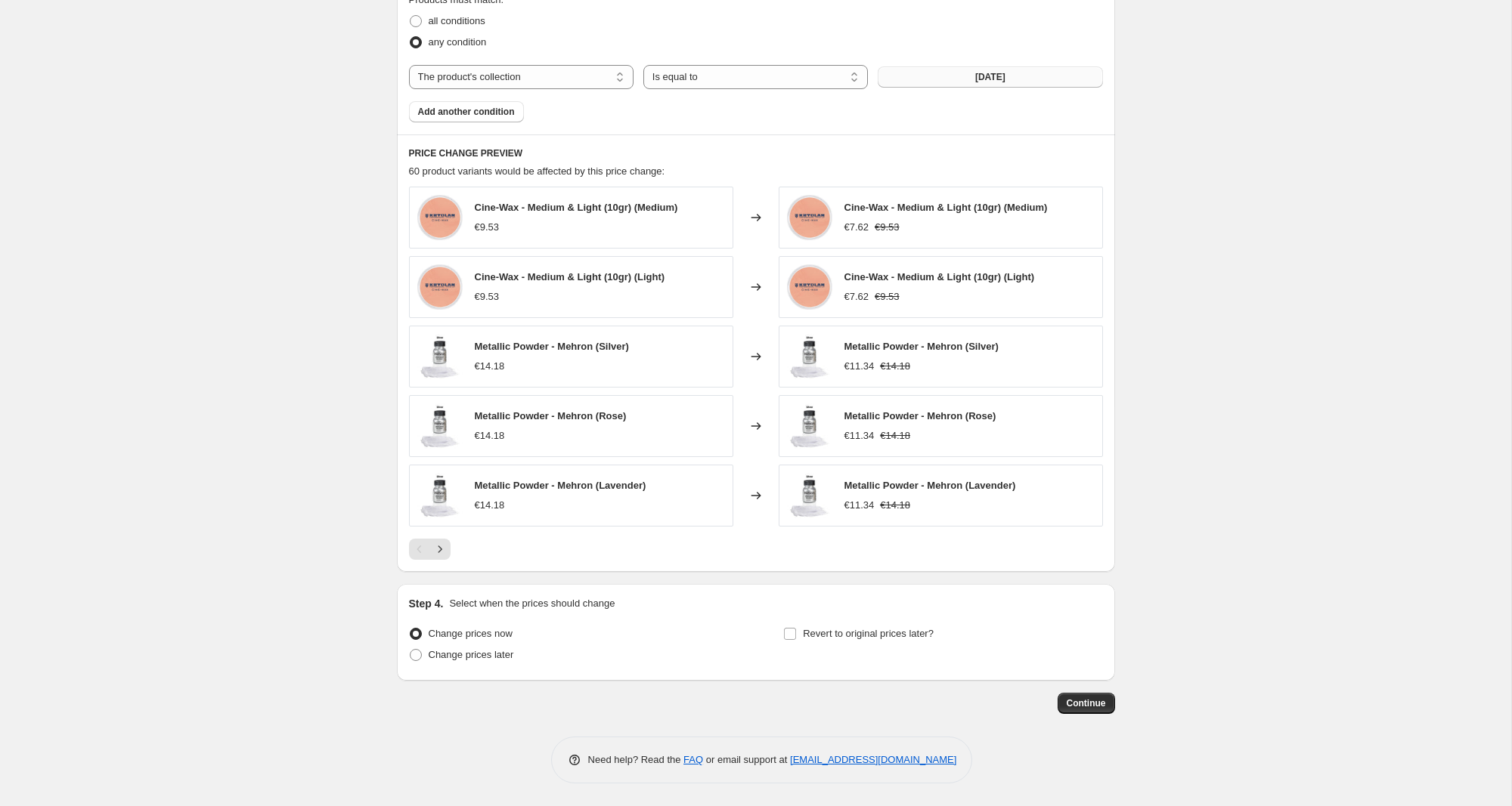
scroll to position [875, 0]
click at [1078, 703] on span "Continue" at bounding box center [1086, 704] width 40 height 12
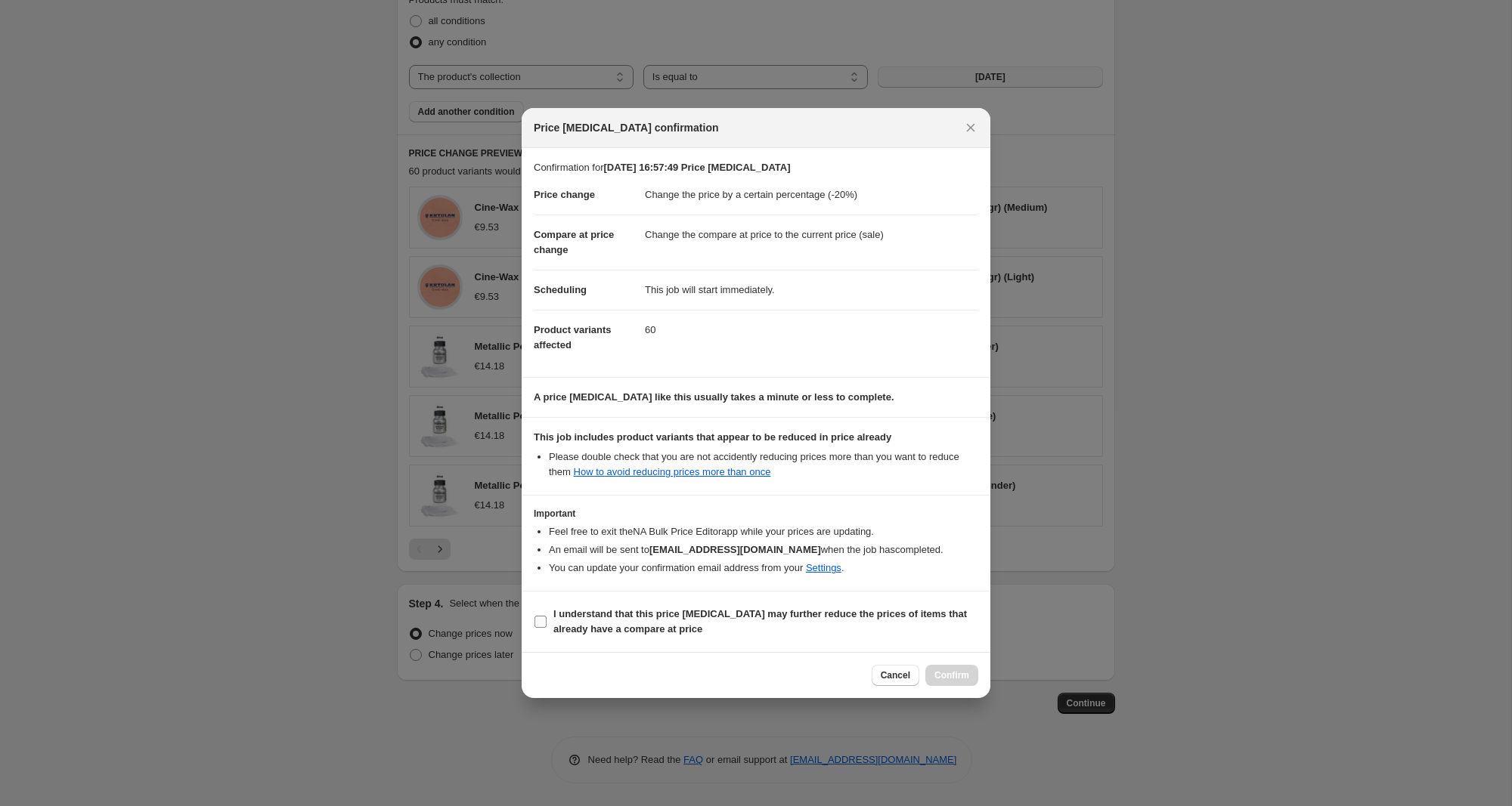
click at [546, 621] on input "I understand that this price [MEDICAL_DATA] may further reduce the prices of it…" at bounding box center [541, 622] width 12 height 12
checkbox input "true"
click at [949, 683] on button "Confirm" at bounding box center [951, 676] width 53 height 21
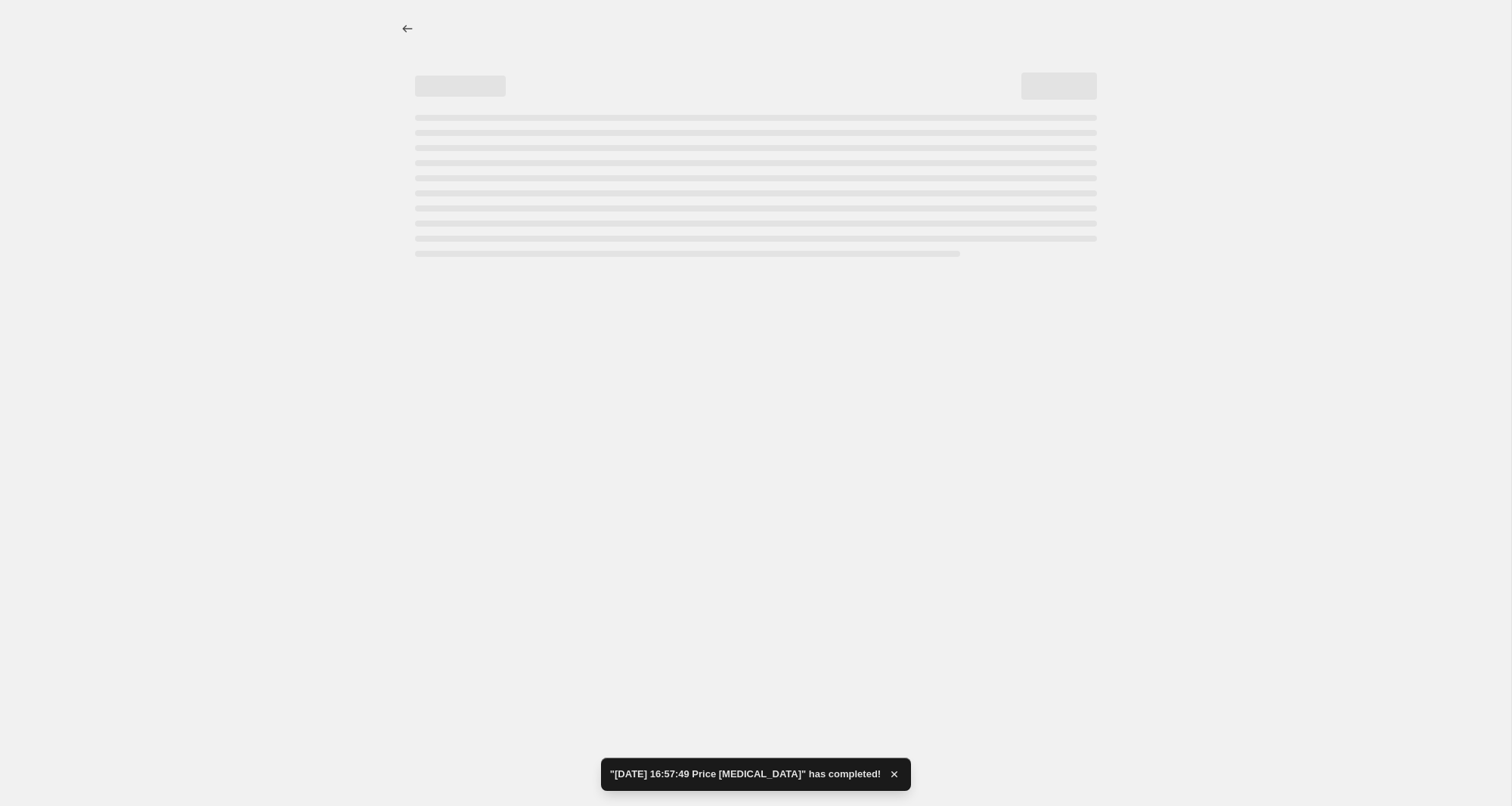
select select "percentage"
select select "collection"
